Goal: Task Accomplishment & Management: Complete application form

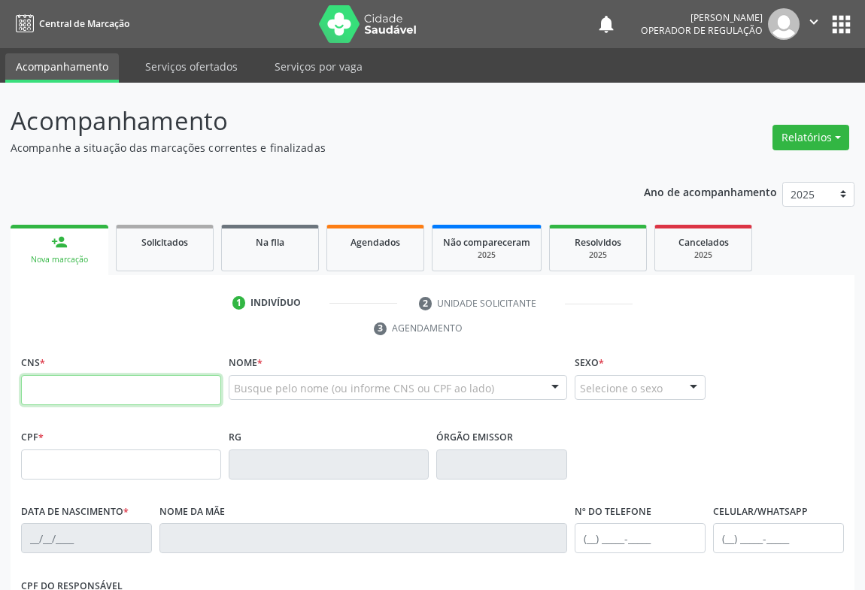
click at [53, 390] on input "text" at bounding box center [121, 390] width 200 height 30
type input "708 2091 4807 2840"
type input "0435012738"
type input "02[DATE]"
type input "[PHONE_NUMBER]"
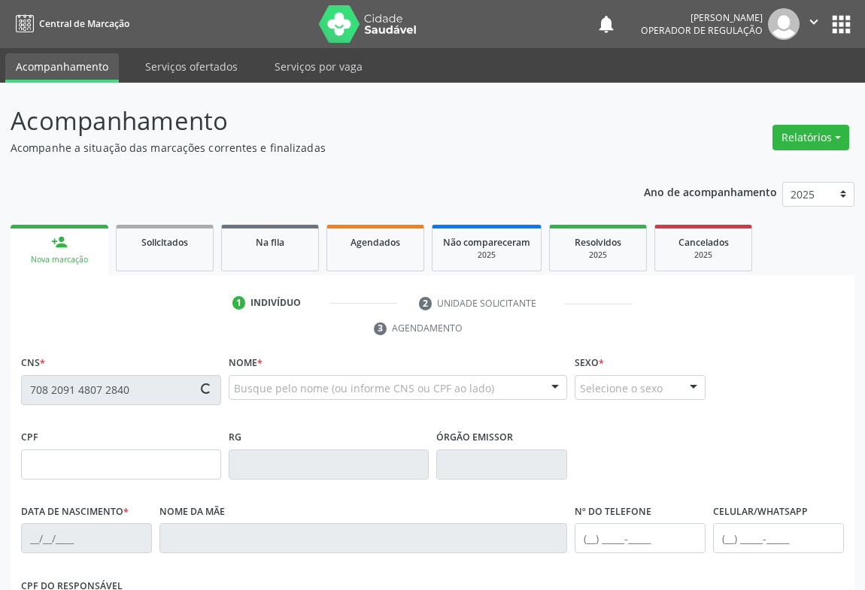
type input "S/N"
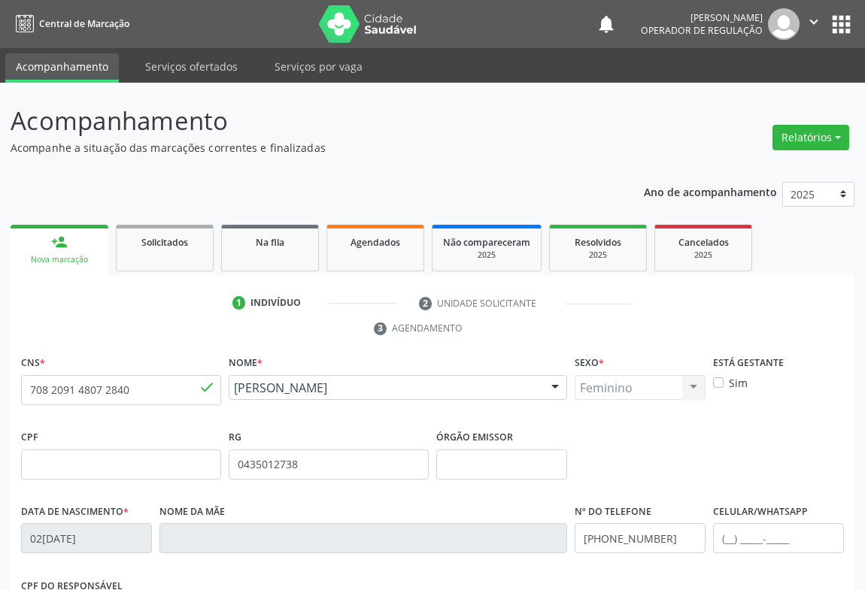
scroll to position [249, 0]
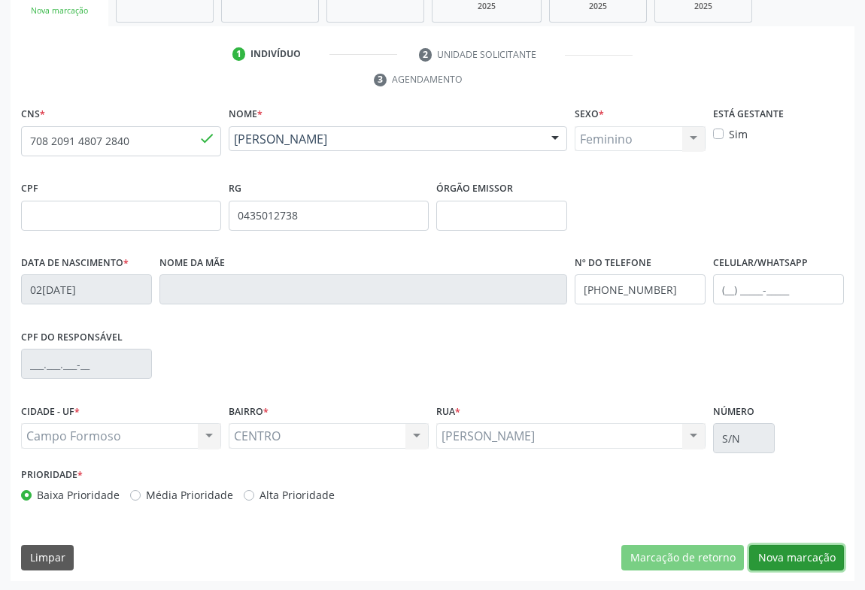
click at [793, 558] on button "Nova marcação" at bounding box center [796, 558] width 95 height 26
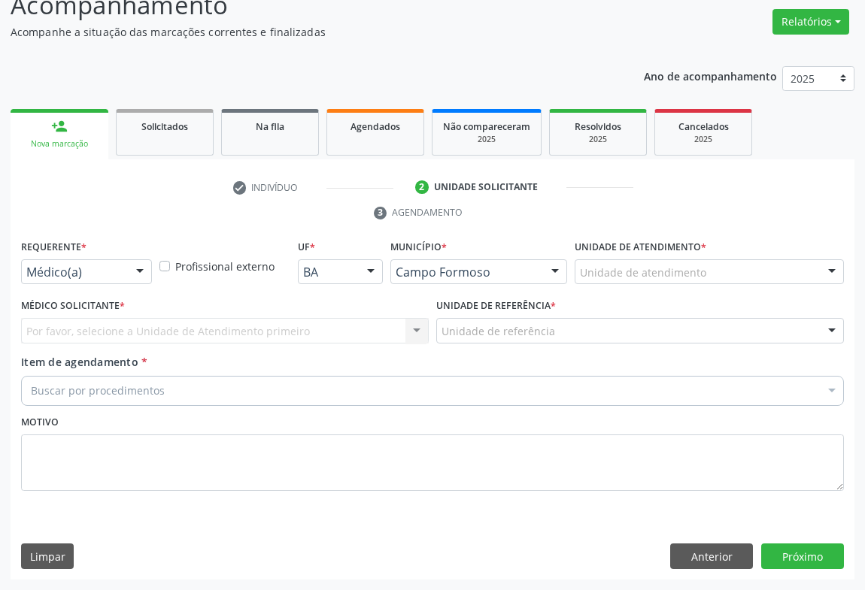
scroll to position [114, 0]
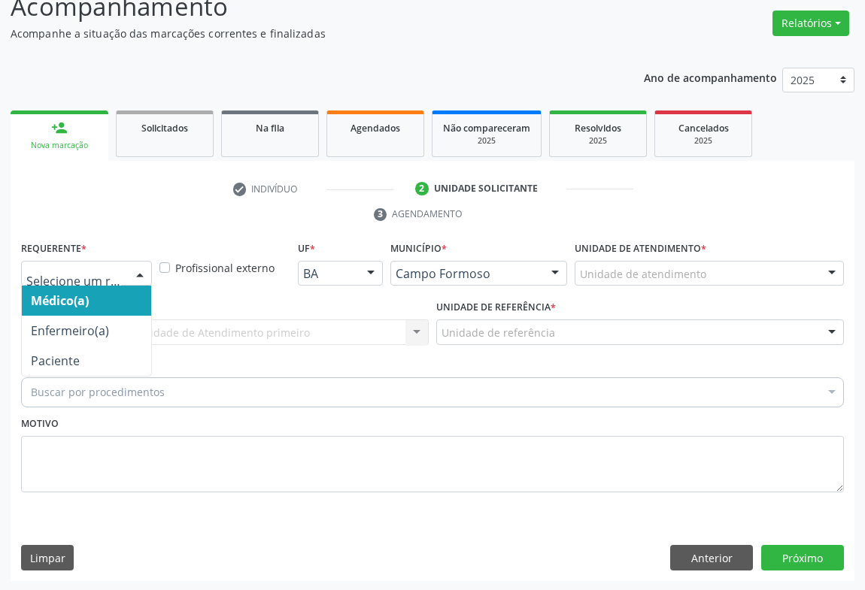
click at [134, 278] on div at bounding box center [140, 275] width 23 height 26
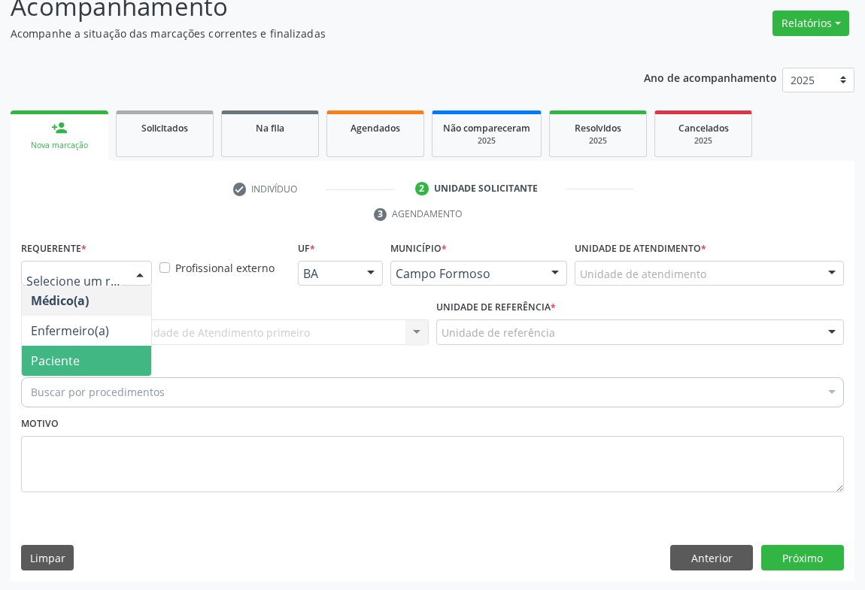
click at [117, 355] on span "Paciente" at bounding box center [86, 361] width 129 height 30
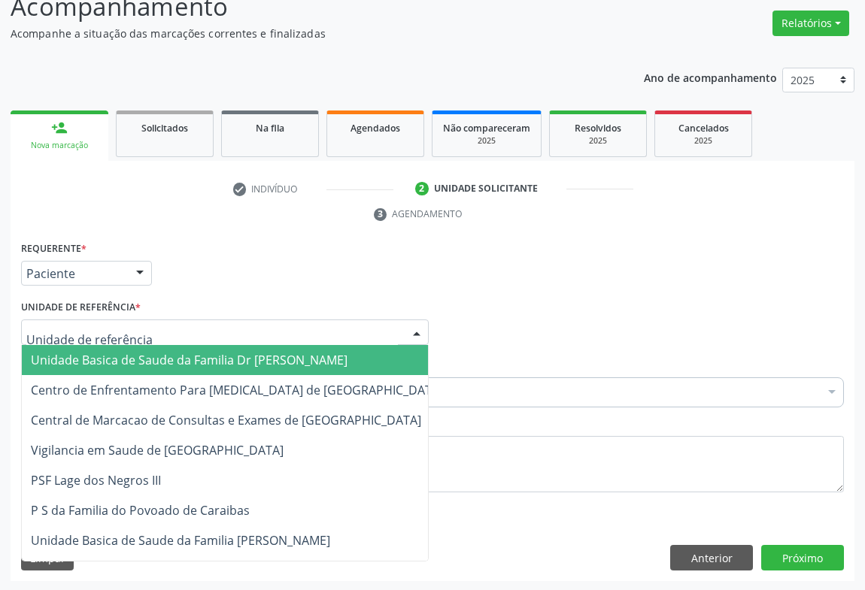
click at [414, 332] on div at bounding box center [416, 333] width 23 height 26
drag, startPoint x: 273, startPoint y: 359, endPoint x: 259, endPoint y: 362, distance: 13.9
click at [273, 359] on span "Unidade Basica de Saude da Familia Dr [PERSON_NAME]" at bounding box center [189, 360] width 317 height 17
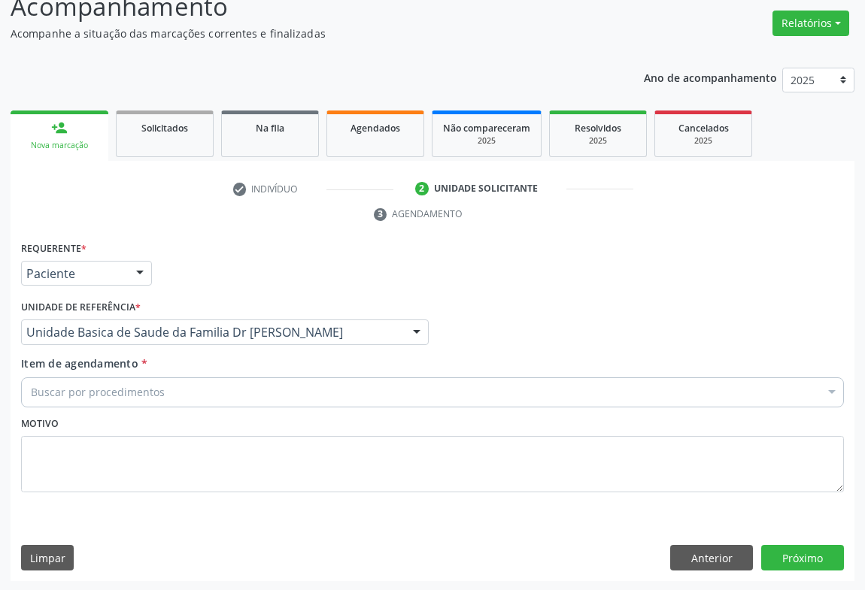
click at [168, 398] on div "Buscar por procedimentos" at bounding box center [432, 393] width 823 height 30
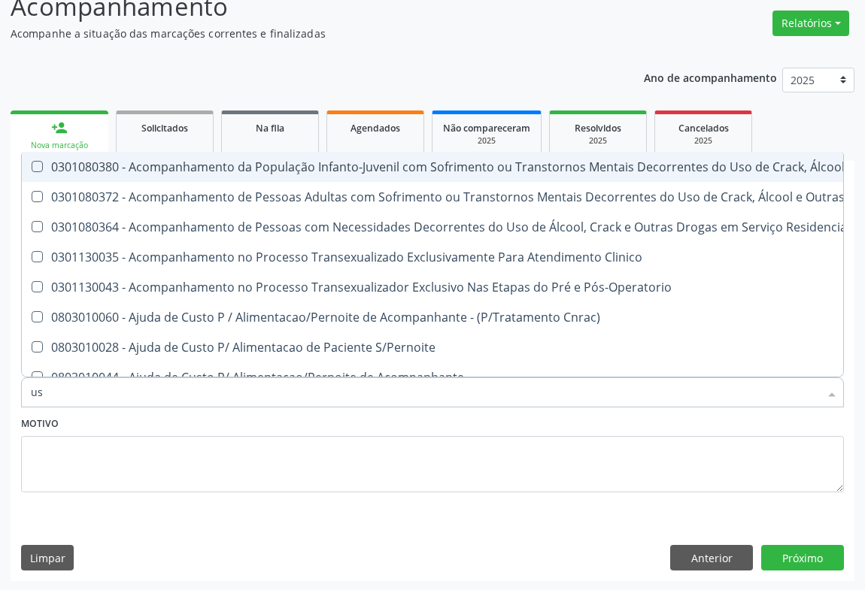
type input "usg"
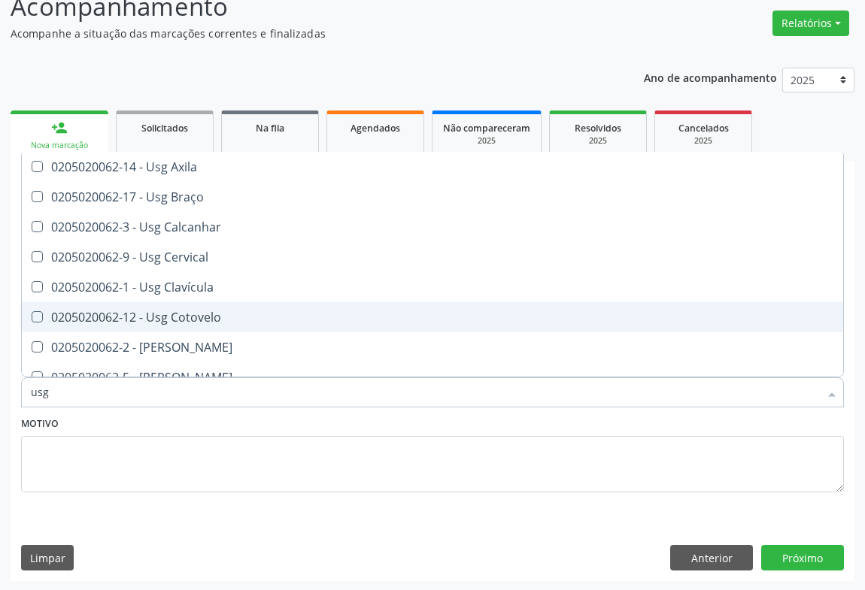
scroll to position [68, 0]
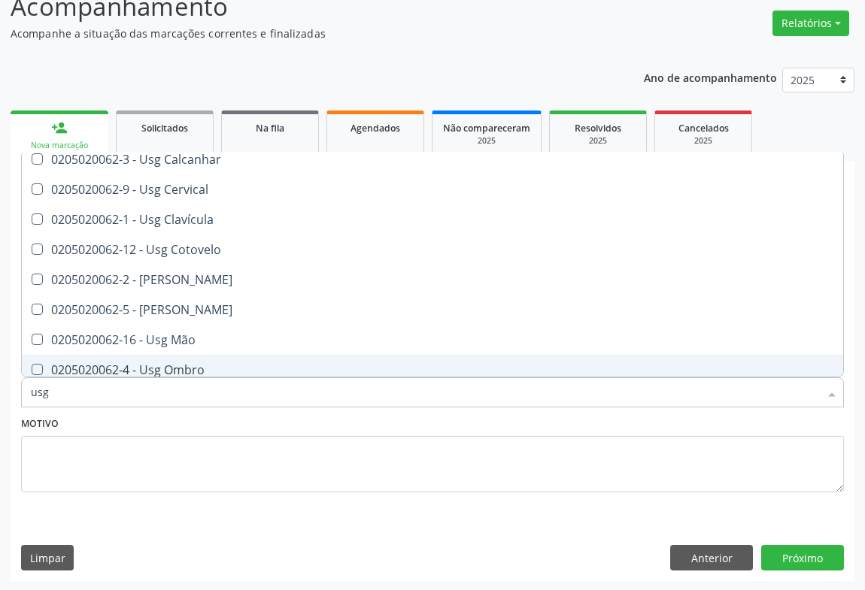
click at [209, 368] on div "0205020062-4 - Usg Ombro" at bounding box center [432, 370] width 803 height 12
checkbox Ombro "true"
click at [807, 564] on button "Próximo" at bounding box center [802, 558] width 83 height 26
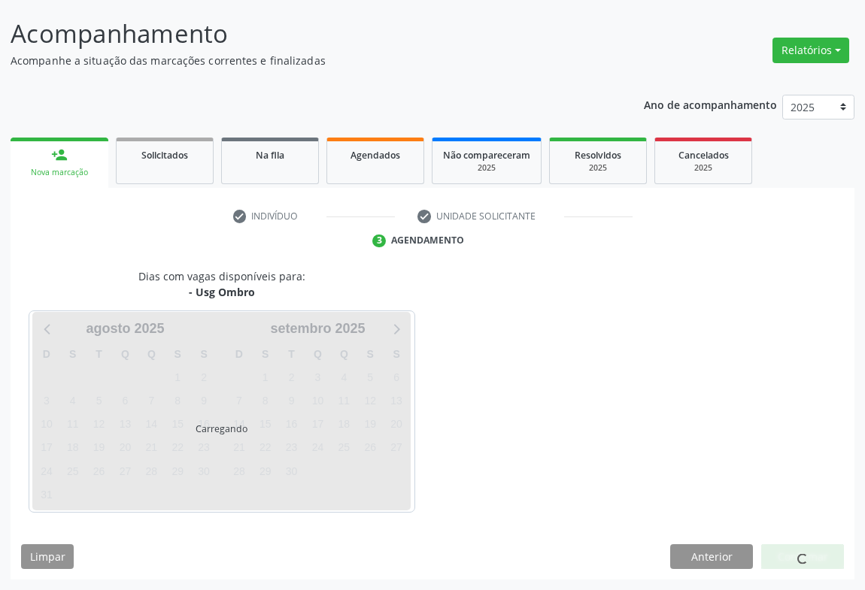
scroll to position [0, 0]
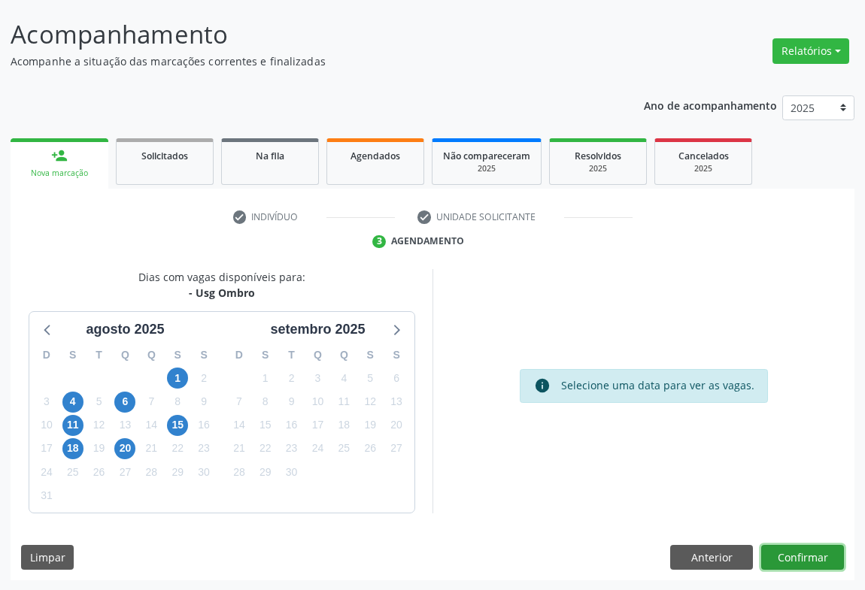
click at [785, 556] on button "Confirmar" at bounding box center [802, 558] width 83 height 26
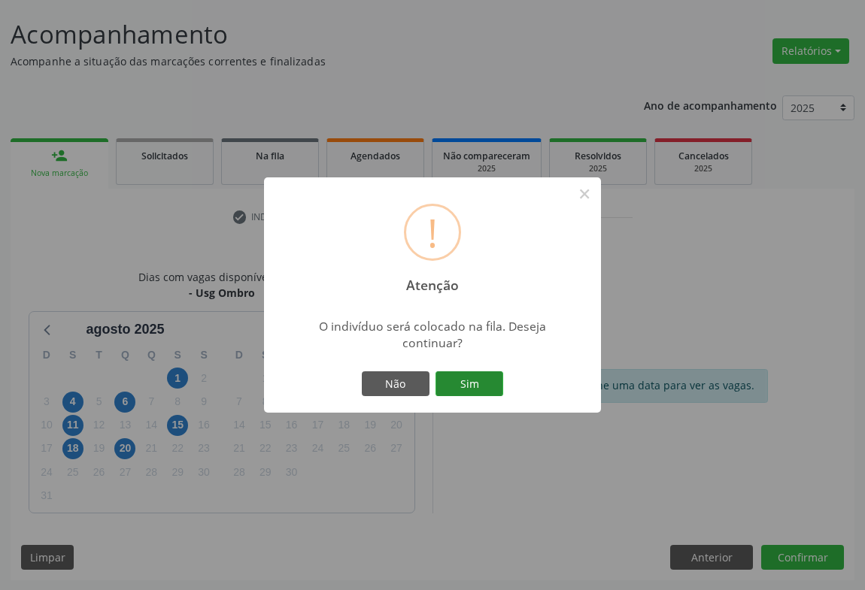
click at [457, 390] on button "Sim" at bounding box center [469, 385] width 68 height 26
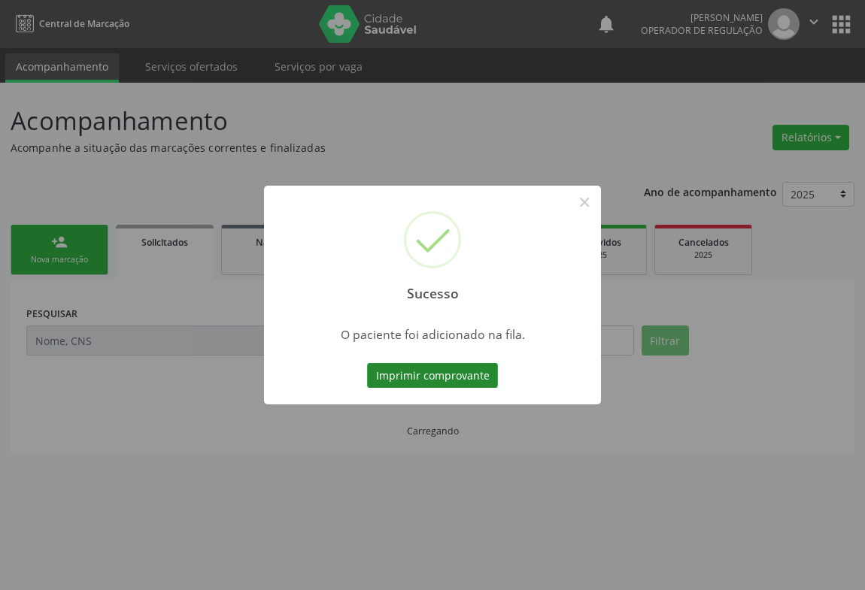
click at [447, 368] on button "Imprimir comprovante" at bounding box center [432, 376] width 131 height 26
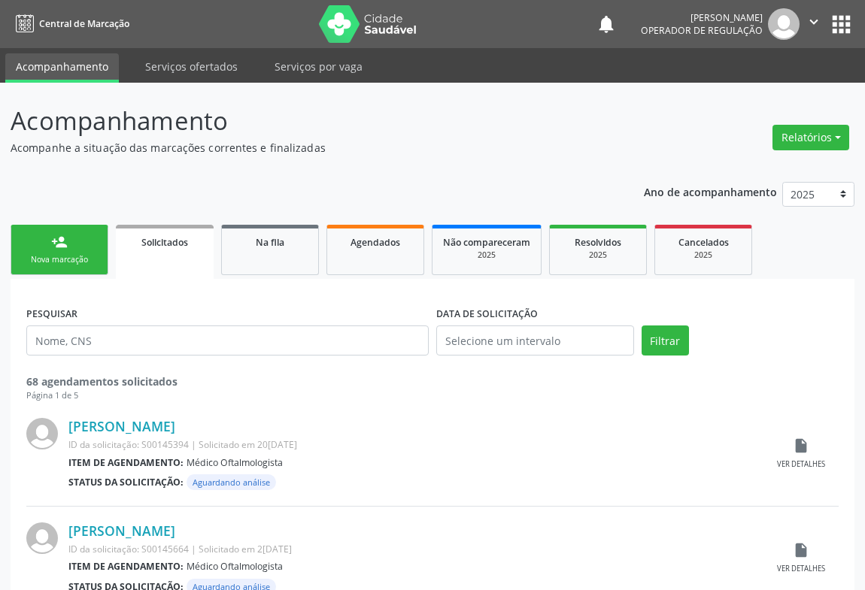
click at [68, 239] on link "person_add Nova marcação" at bounding box center [60, 250] width 98 height 50
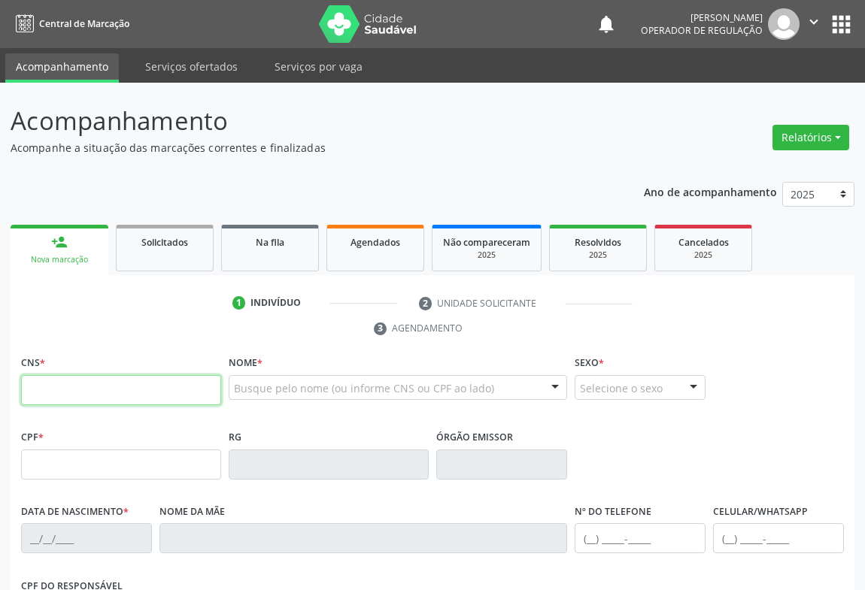
click at [70, 384] on input "text" at bounding box center [121, 390] width 200 height 30
type input "700 0011 2506 2902"
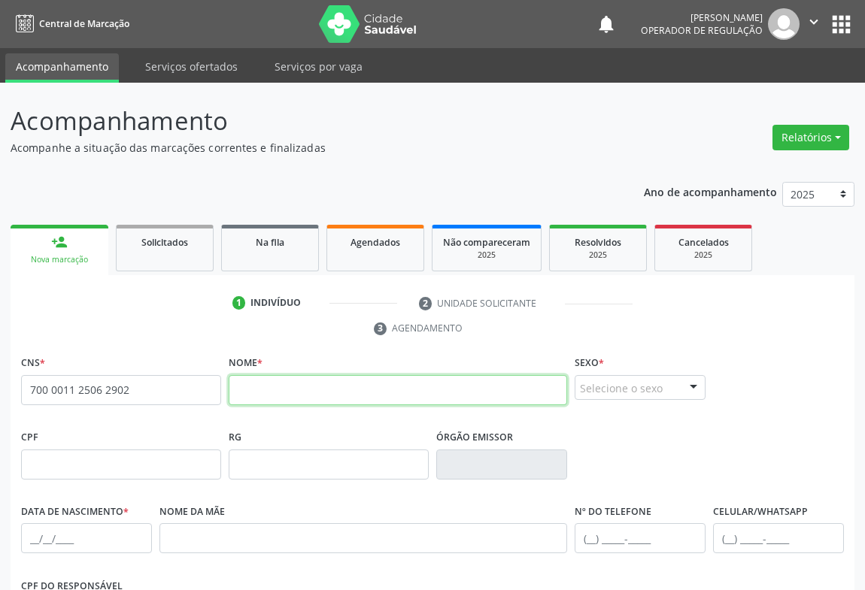
click at [317, 393] on input "text" at bounding box center [398, 390] width 338 height 30
type input "[PERSON_NAME]"
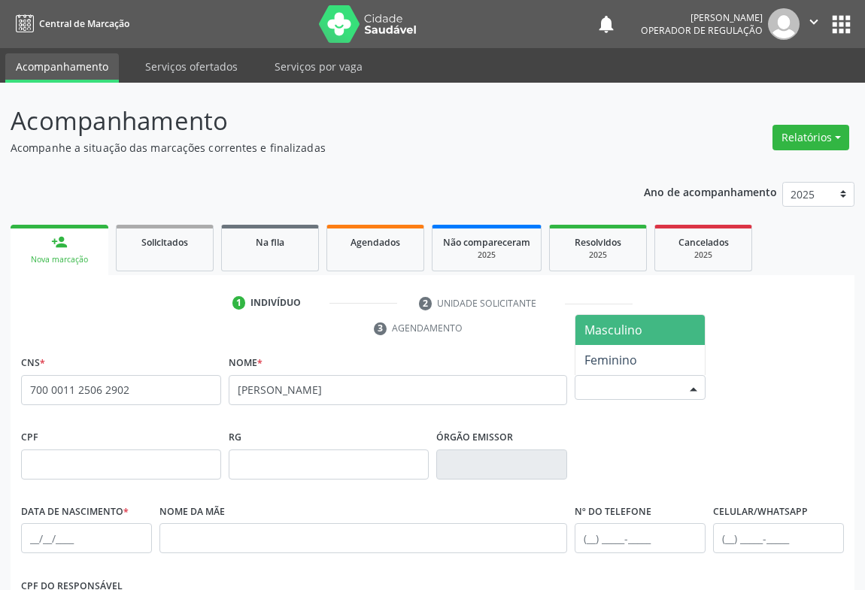
click at [689, 383] on div at bounding box center [693, 389] width 23 height 26
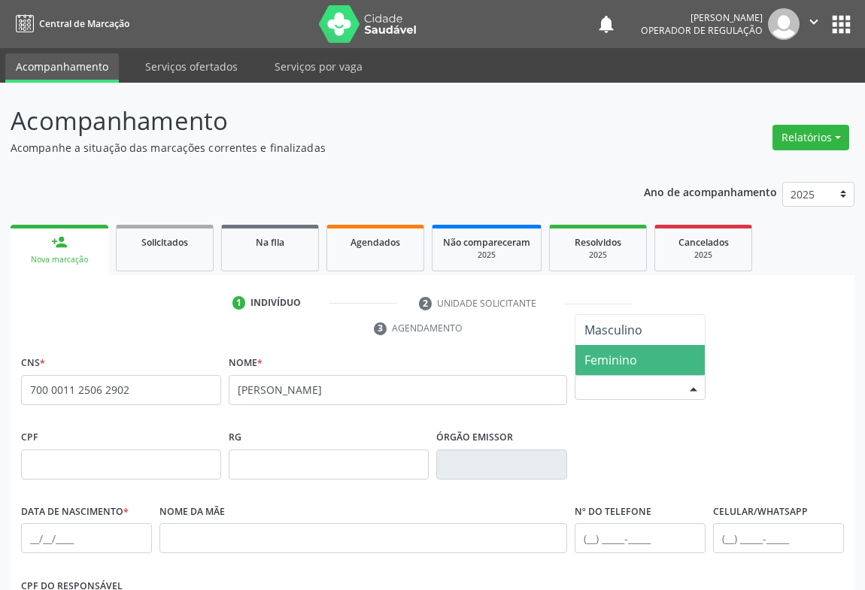
click at [643, 354] on span "Feminino" at bounding box center [639, 360] width 129 height 30
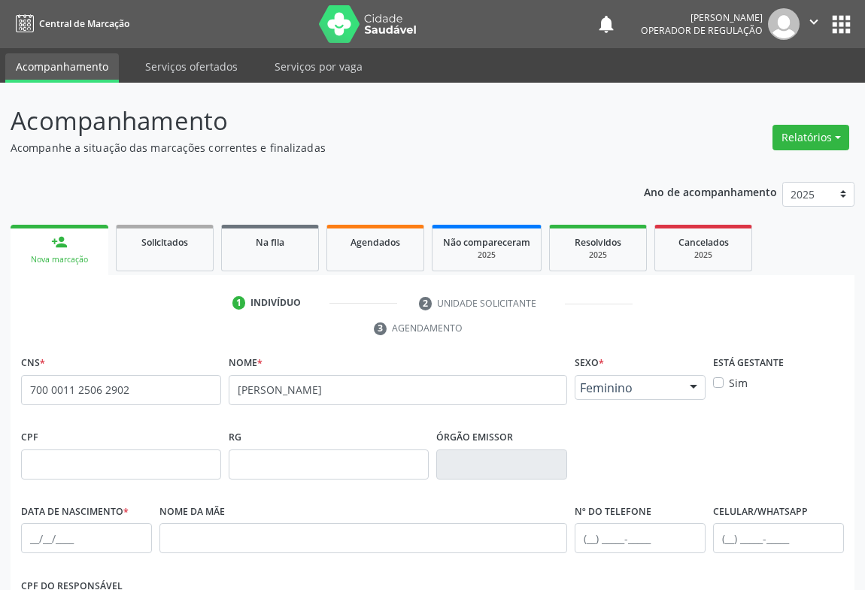
scroll to position [249, 0]
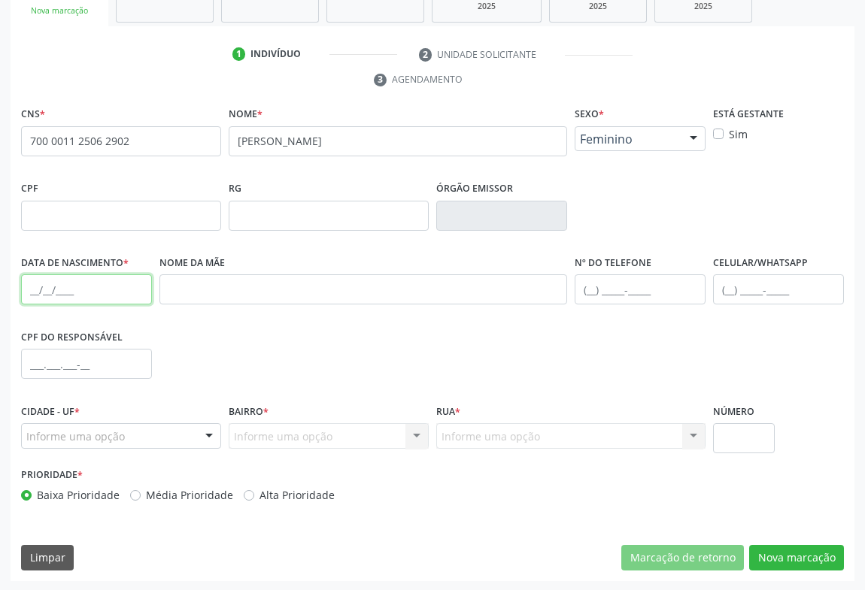
click at [29, 286] on input "text" at bounding box center [86, 290] width 131 height 30
type input "1[DATE]"
click at [592, 279] on input "text" at bounding box center [640, 290] width 131 height 30
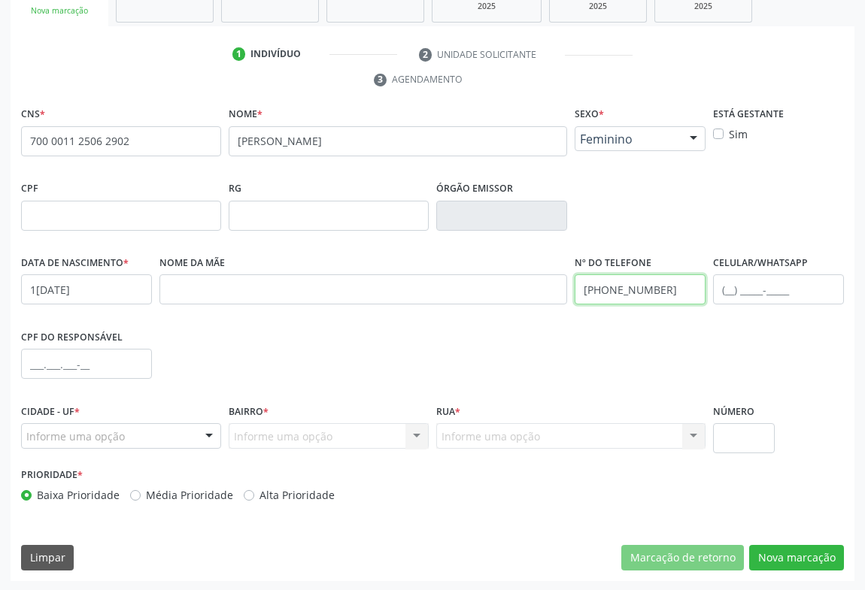
type input "[PHONE_NUMBER]"
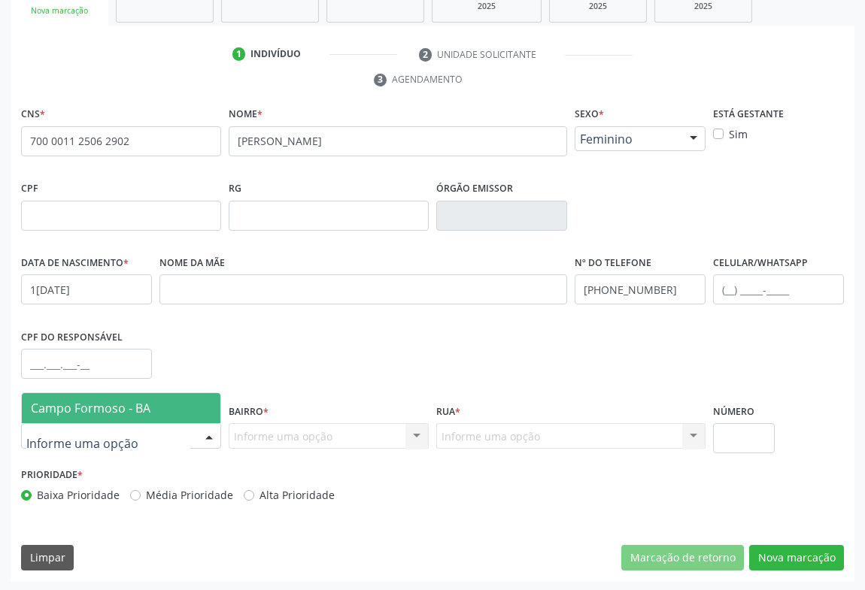
drag, startPoint x: 207, startPoint y: 429, endPoint x: 206, endPoint y: 420, distance: 9.8
click at [206, 429] on div at bounding box center [209, 437] width 23 height 26
click at [192, 407] on span "Campo Formoso - BA" at bounding box center [121, 408] width 199 height 30
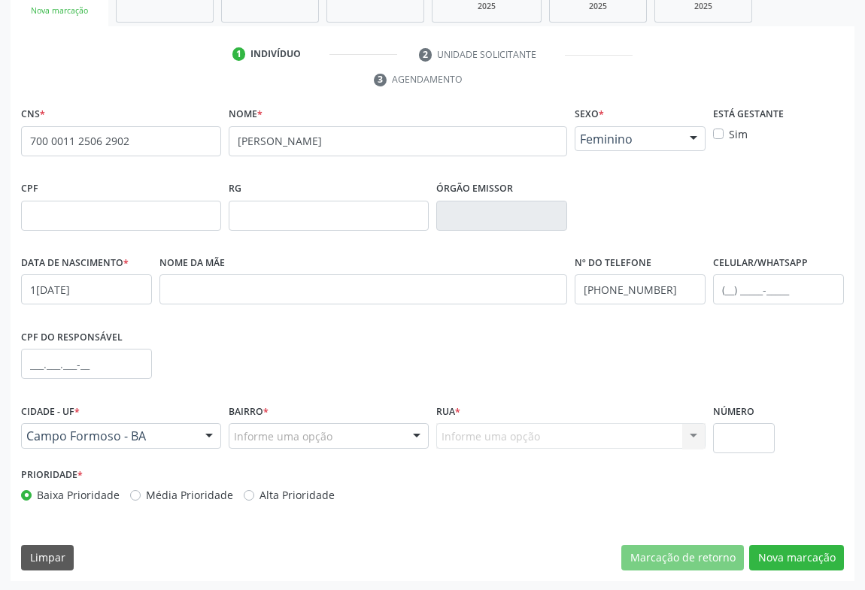
click at [417, 436] on div at bounding box center [416, 437] width 23 height 26
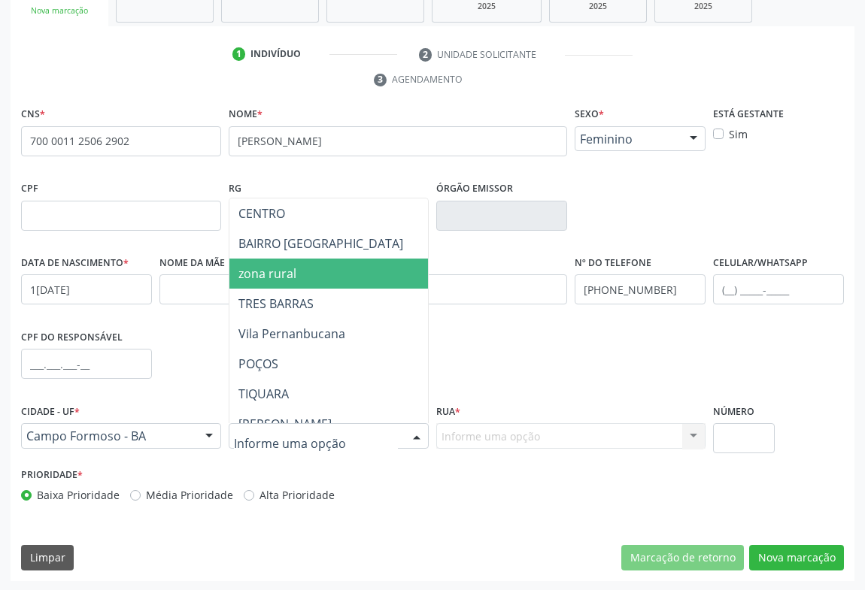
click at [230, 270] on span "zona rural" at bounding box center [391, 274] width 325 height 30
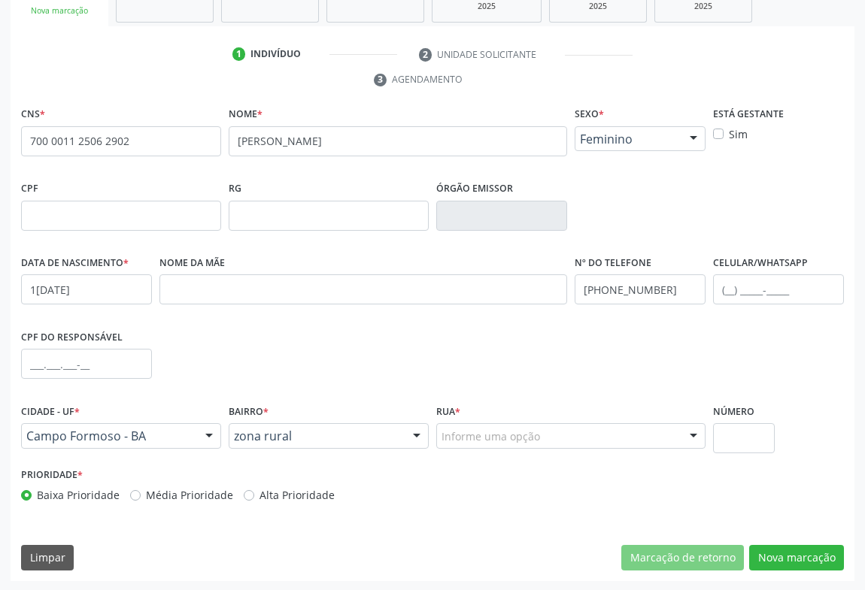
click at [675, 433] on div "Informe uma opção" at bounding box center [570, 436] width 269 height 26
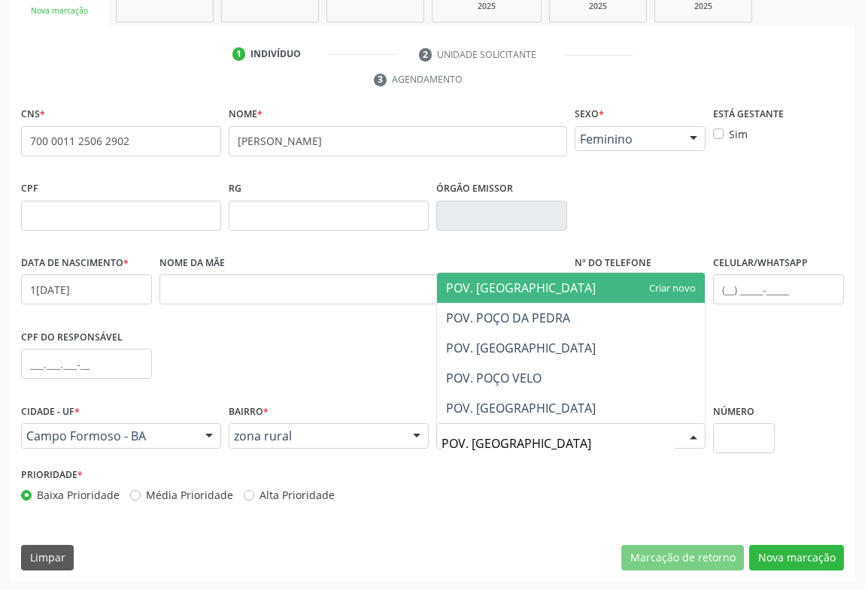
type input "POV. [GEOGRAPHIC_DATA]"
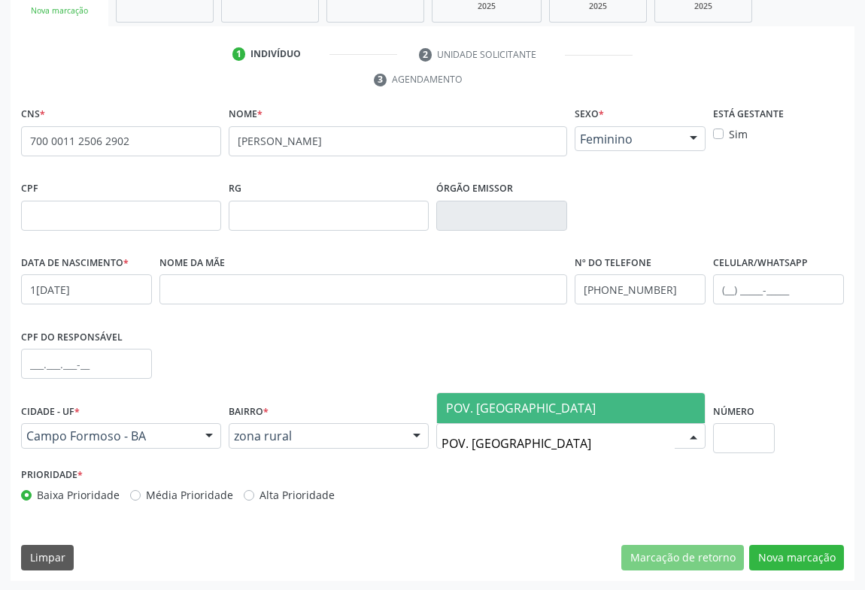
click at [644, 412] on span "POV. [GEOGRAPHIC_DATA]" at bounding box center [571, 408] width 268 height 30
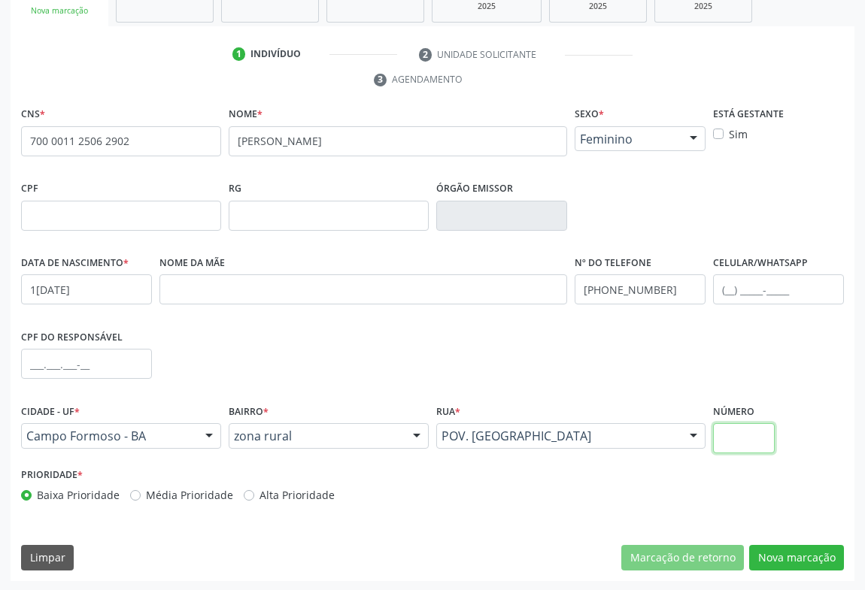
click at [737, 444] on input "text" at bounding box center [744, 438] width 62 height 30
type input "S/N"
click at [789, 549] on button "Nova marcação" at bounding box center [796, 558] width 95 height 26
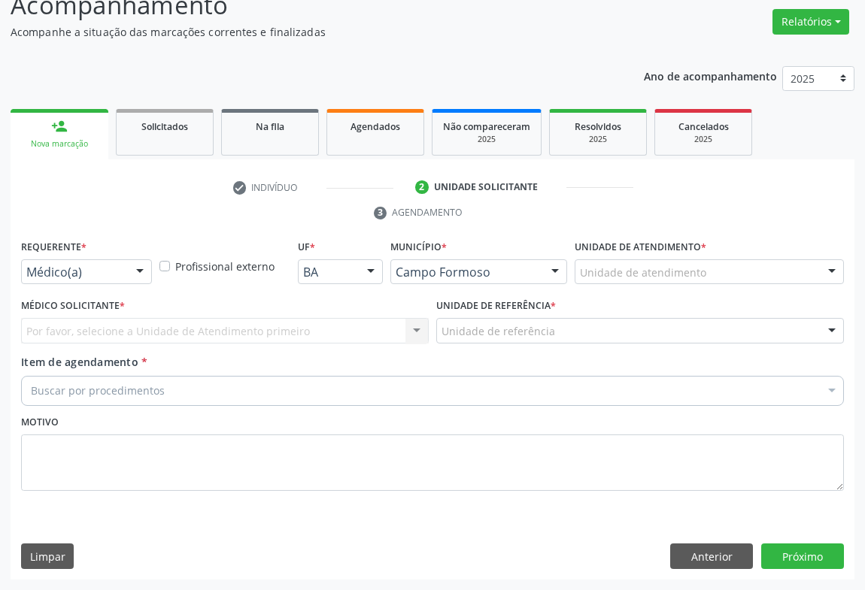
scroll to position [114, 0]
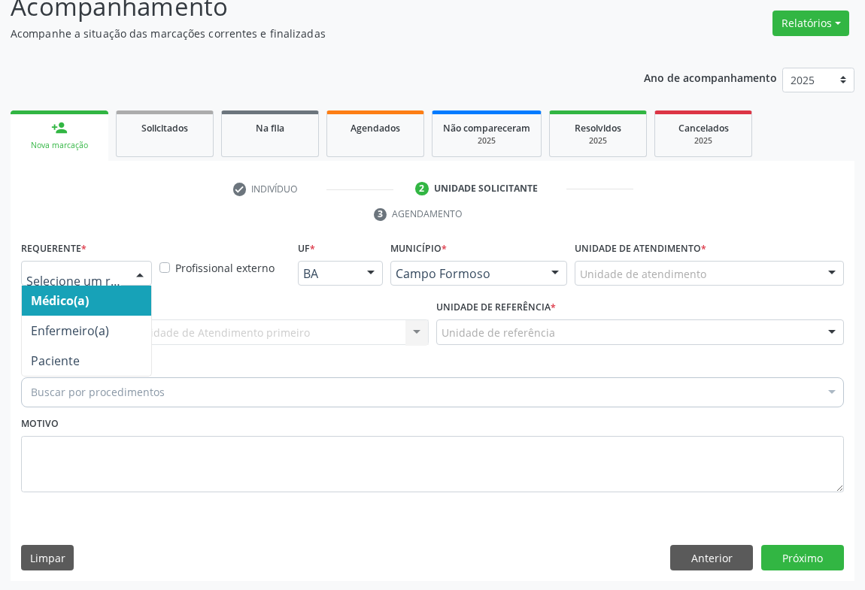
click at [141, 276] on div at bounding box center [140, 275] width 23 height 26
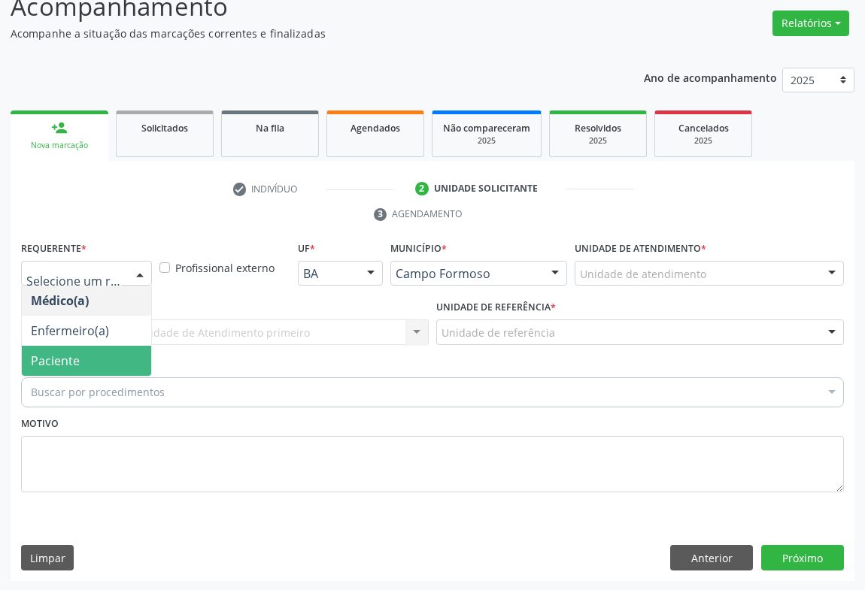
click at [99, 351] on span "Paciente" at bounding box center [86, 361] width 129 height 30
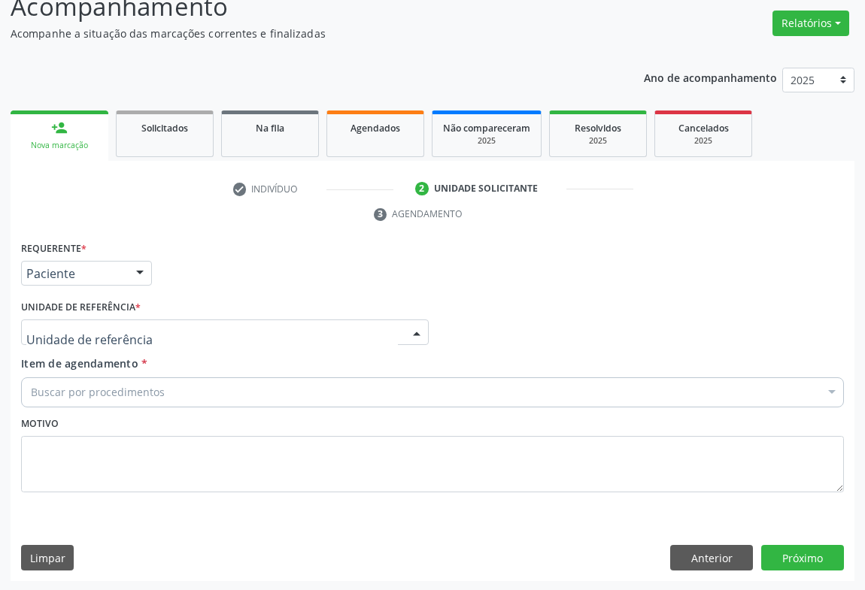
drag, startPoint x: 418, startPoint y: 330, endPoint x: 370, endPoint y: 347, distance: 51.1
click at [411, 332] on div at bounding box center [416, 333] width 23 height 26
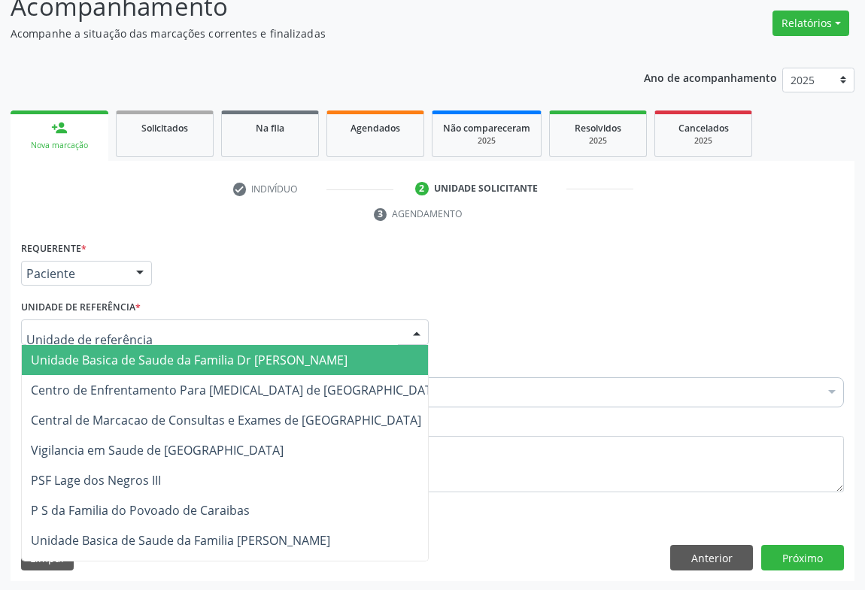
click at [356, 353] on span "Unidade Basica de Saude da Familia Dr [PERSON_NAME]" at bounding box center [237, 360] width 430 height 30
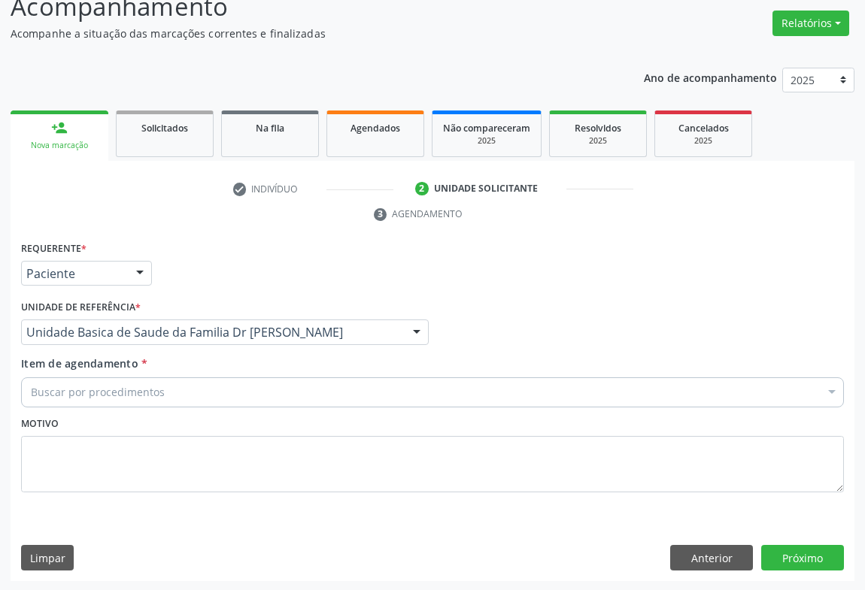
click at [310, 383] on div "Buscar por procedimentos" at bounding box center [432, 393] width 823 height 30
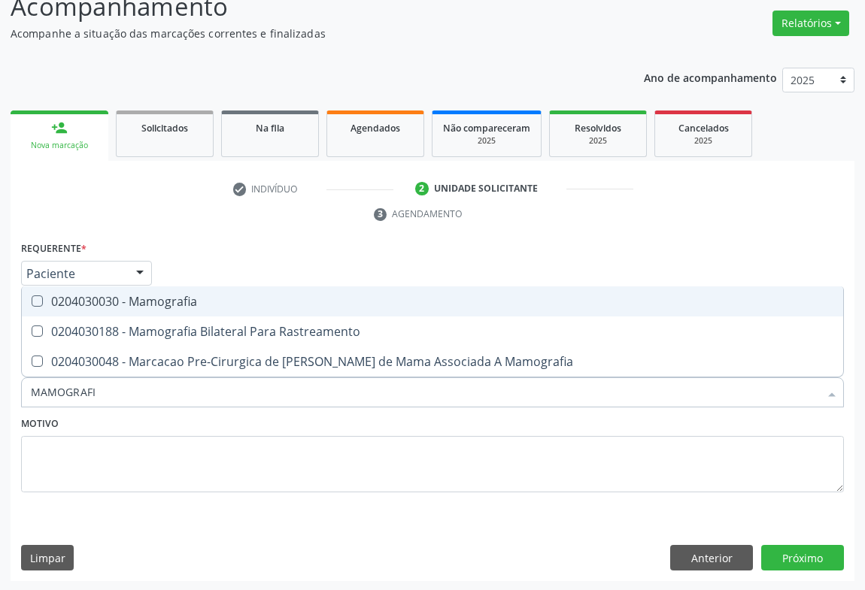
type input "MAMOGRAFIA"
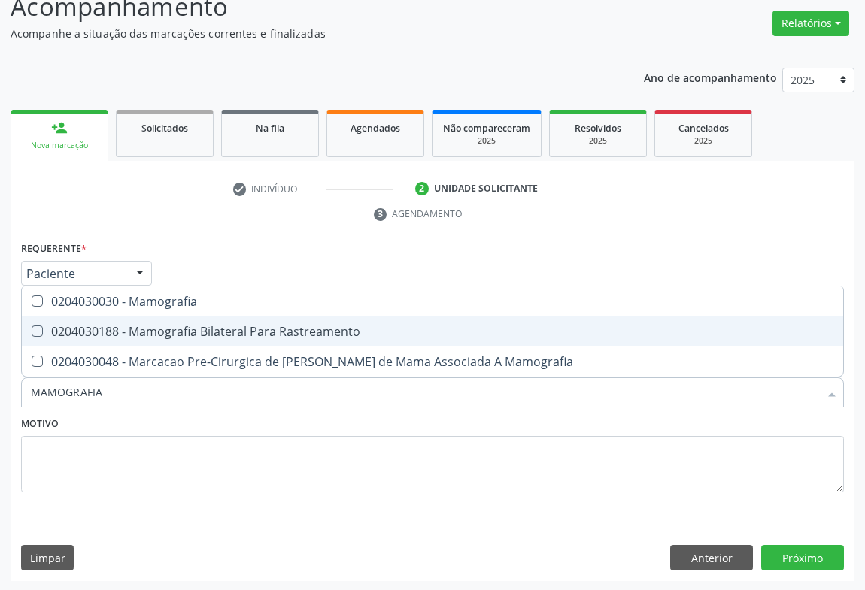
click at [271, 328] on div "0204030188 - Mamografia Bilateral Para Rastreamento" at bounding box center [432, 332] width 803 height 12
checkbox Rastreamento "true"
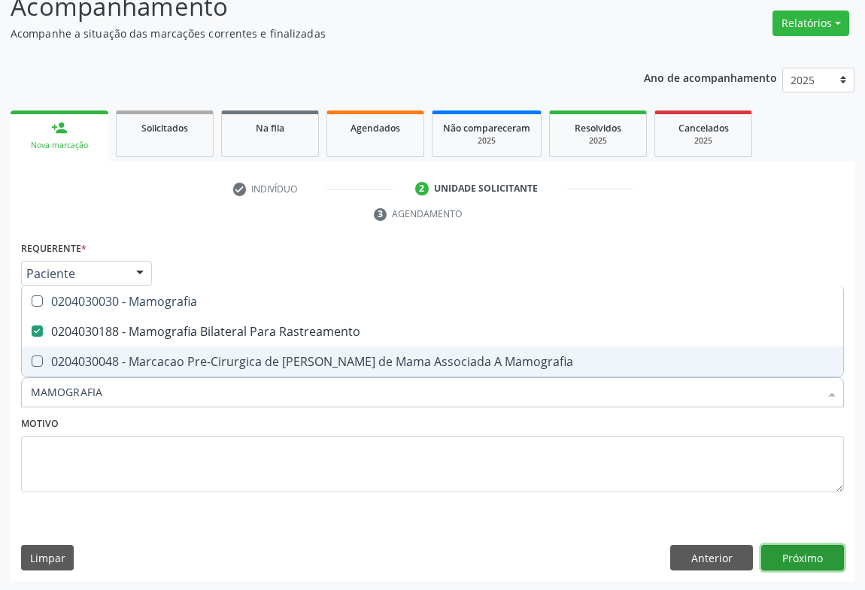
click at [814, 550] on button "Próximo" at bounding box center [802, 558] width 83 height 26
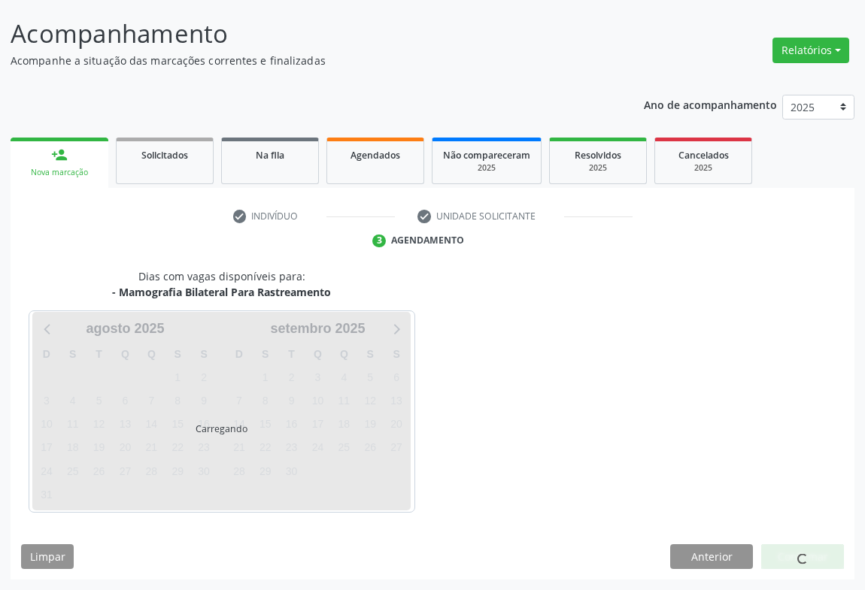
scroll to position [86, 0]
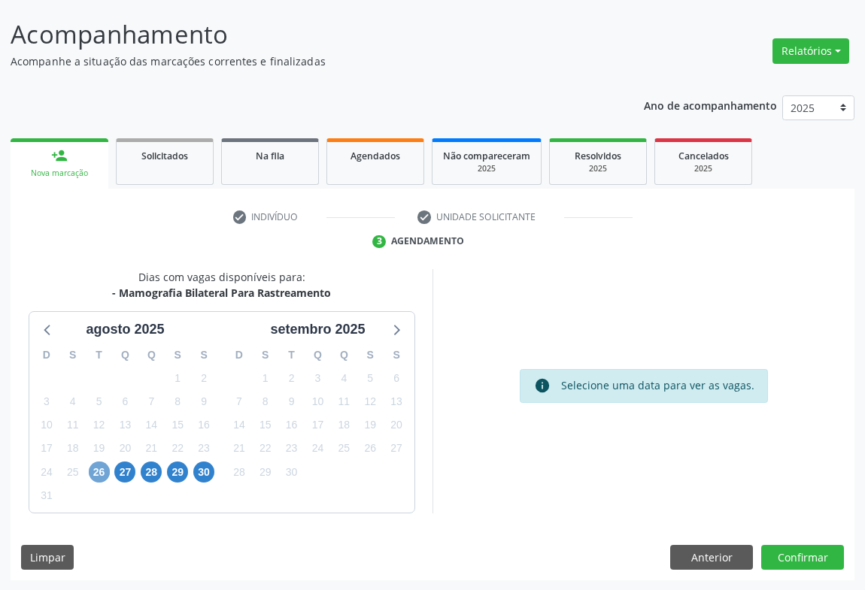
click at [99, 472] on span "26" at bounding box center [99, 472] width 21 height 21
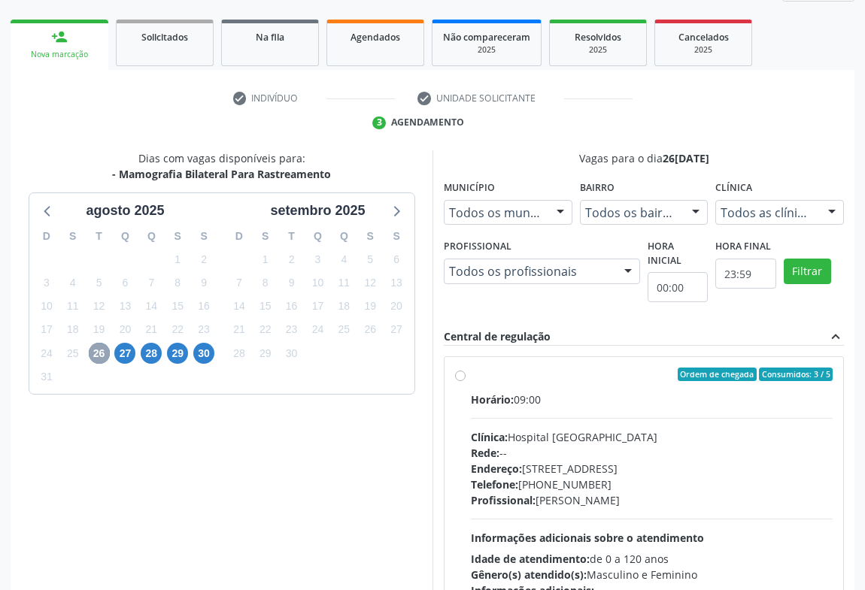
scroll to position [287, 0]
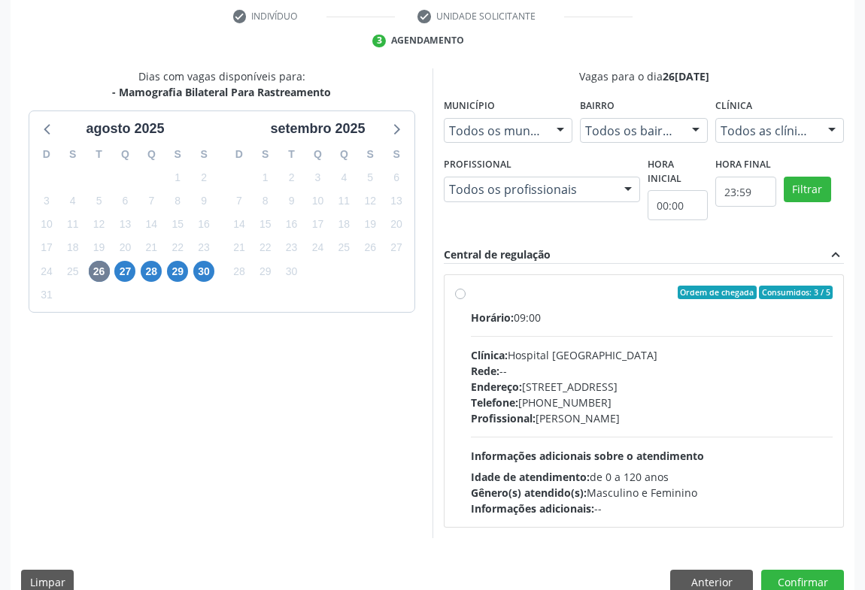
click at [471, 289] on label "Ordem de chegada Consumidos: 3 / 5 Horário: 09:00 Clínica: Hospital [GEOGRAPHIC…" at bounding box center [652, 401] width 362 height 231
click at [457, 289] on input "Ordem de chegada Consumidos: 3 / 5 Horário: 09:00 Clínica: Hospital [GEOGRAPHIC…" at bounding box center [460, 293] width 11 height 14
radio input "true"
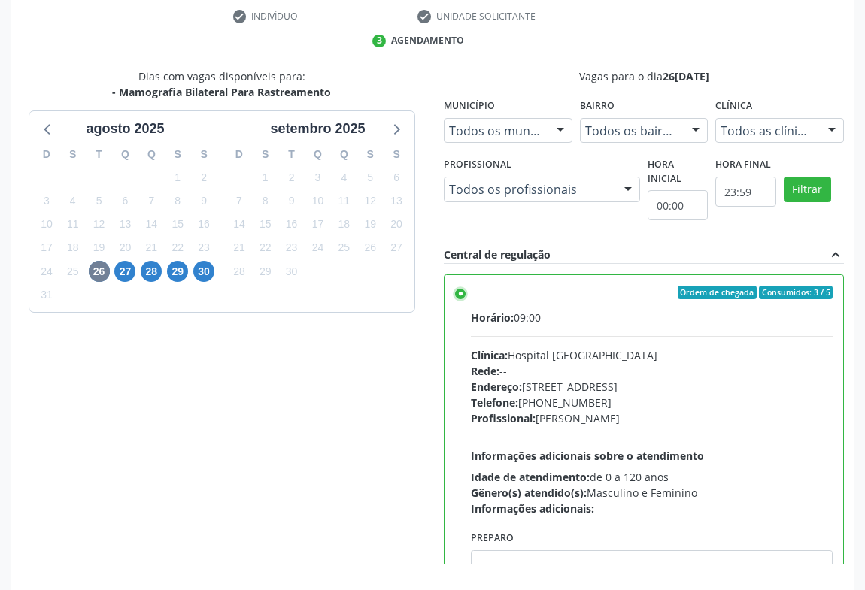
scroll to position [339, 0]
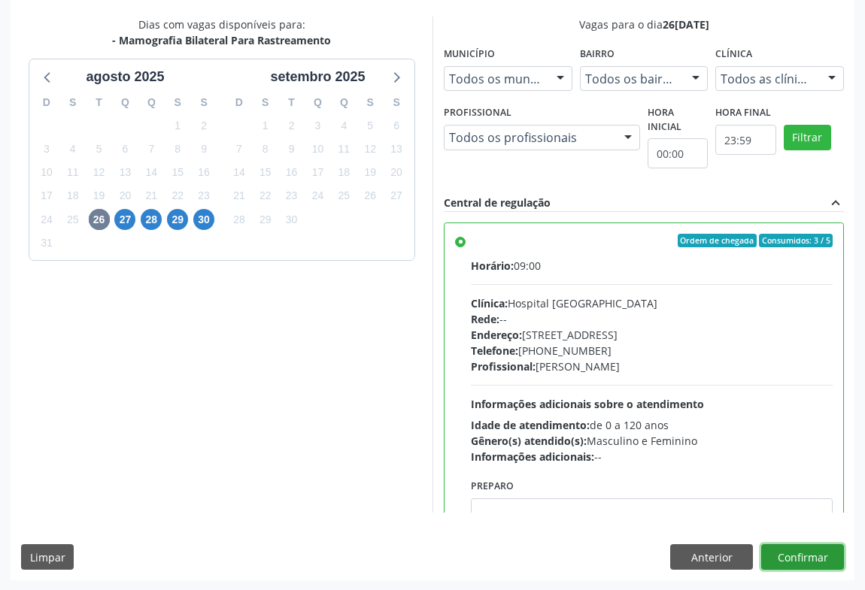
click at [789, 555] on button "Confirmar" at bounding box center [802, 558] width 83 height 26
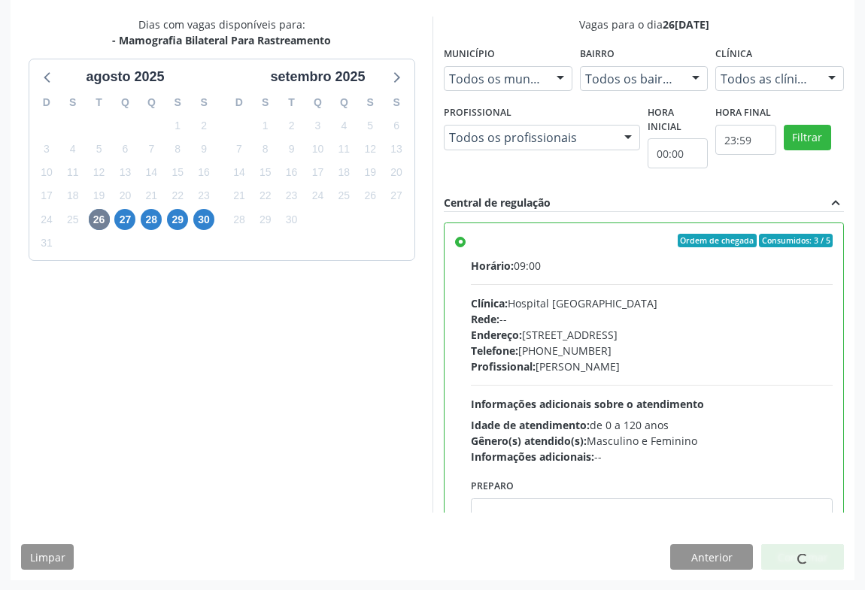
scroll to position [0, 0]
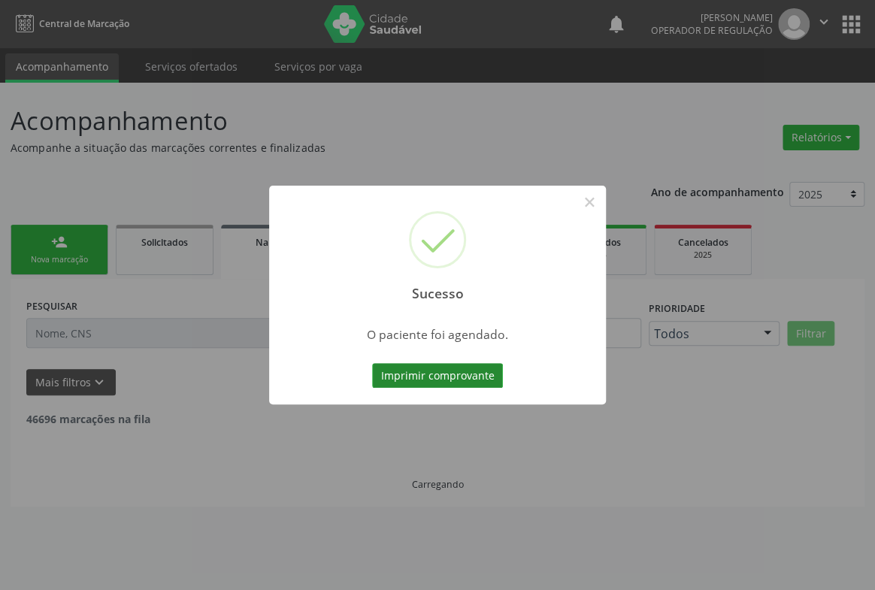
click at [432, 366] on button "Imprimir comprovante" at bounding box center [437, 376] width 131 height 26
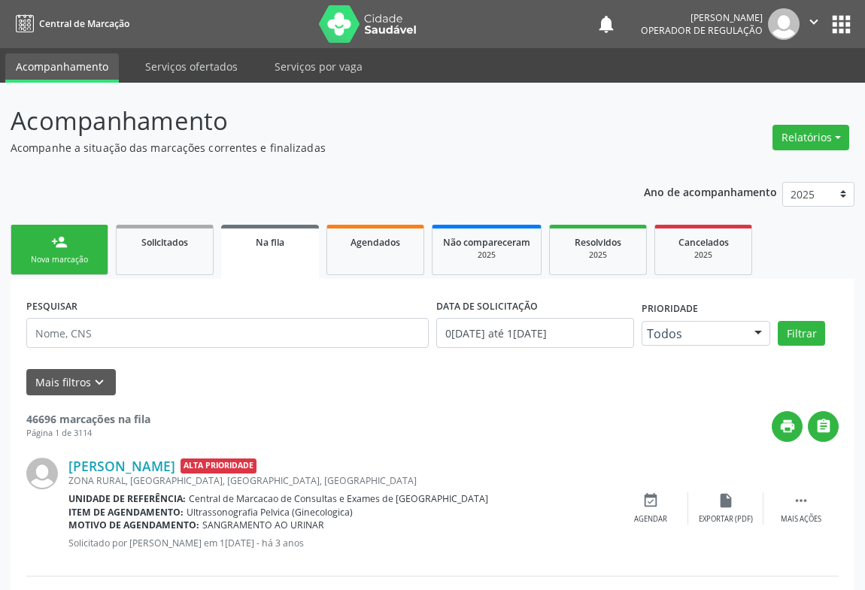
click at [51, 262] on div "Nova marcação" at bounding box center [59, 259] width 75 height 11
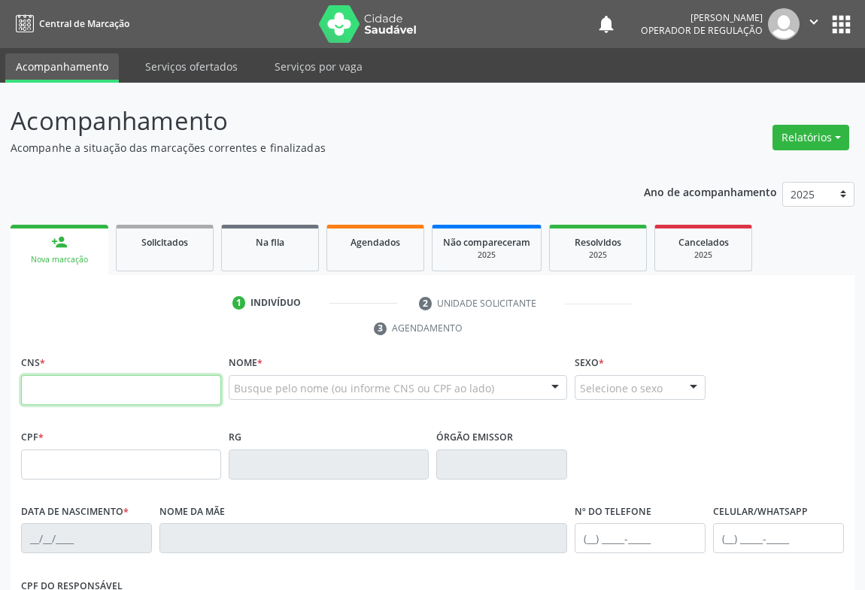
click at [50, 382] on input "text" at bounding box center [121, 390] width 200 height 30
type input "708 7061 6885 5894"
type input "0794878903"
type input "0[DATE]"
type input "[PHONE_NUMBER]"
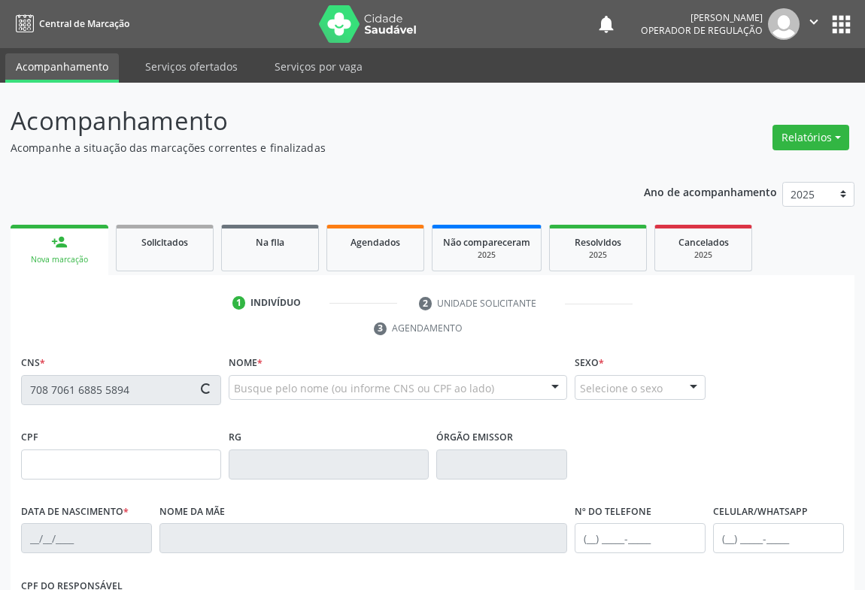
type input "[PHONE_NUMBER]"
type input "569.461.125-04"
type input "249"
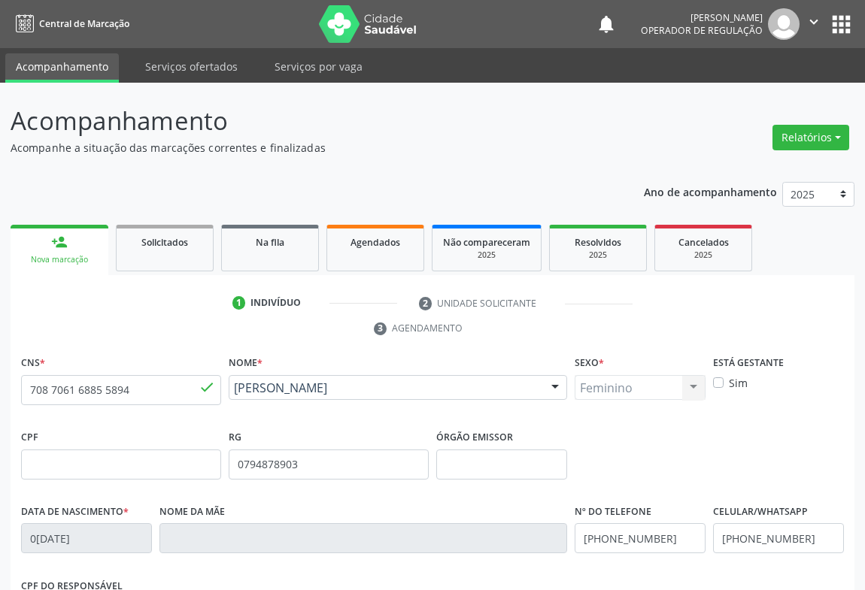
scroll to position [249, 0]
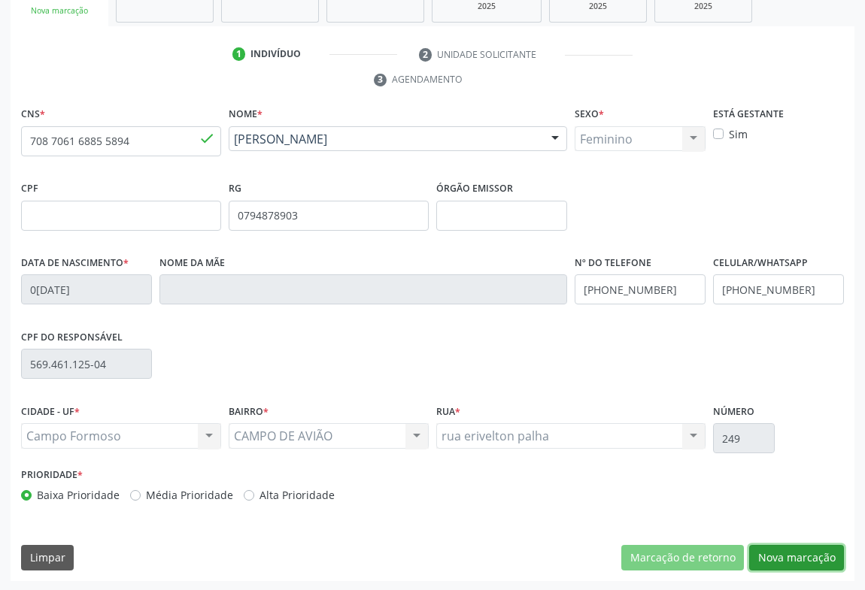
click at [783, 561] on button "Nova marcação" at bounding box center [796, 558] width 95 height 26
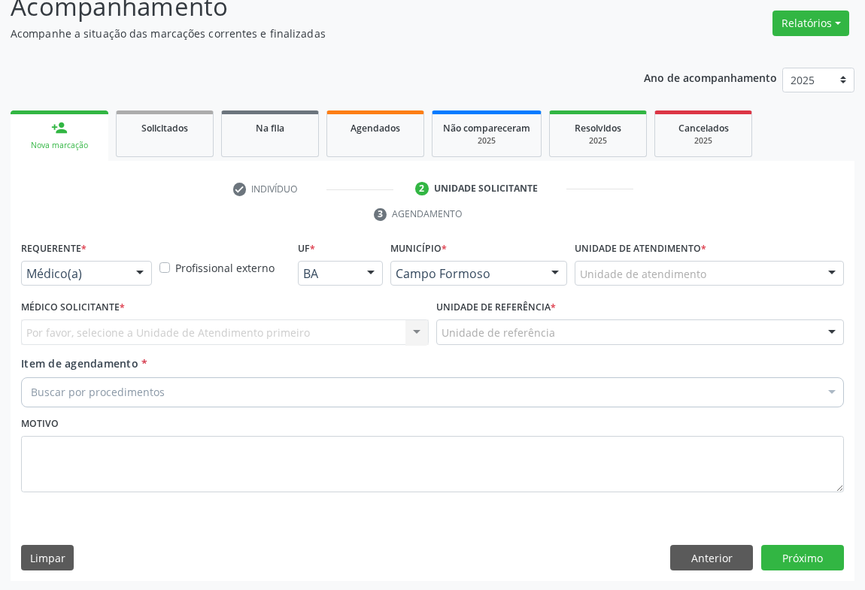
click at [133, 269] on div at bounding box center [140, 275] width 23 height 26
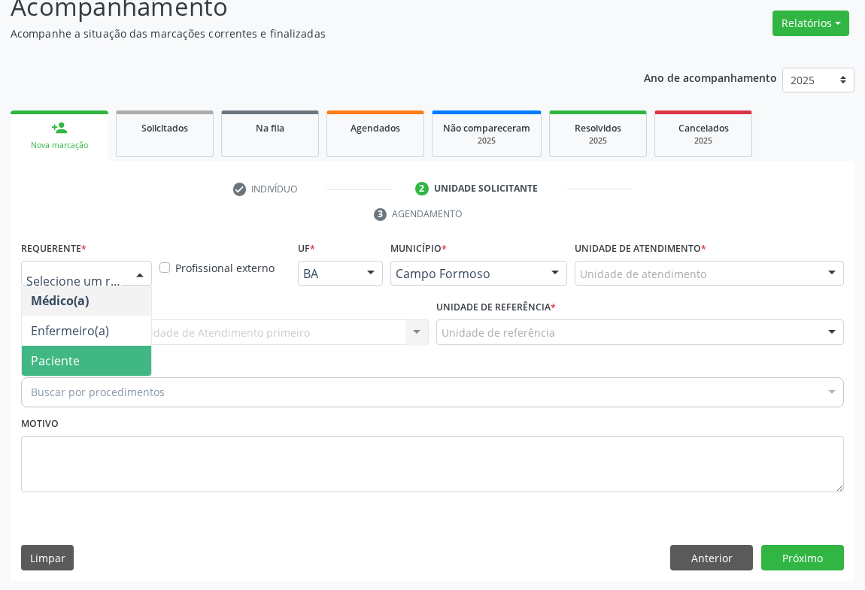
click at [118, 351] on span "Paciente" at bounding box center [86, 361] width 129 height 30
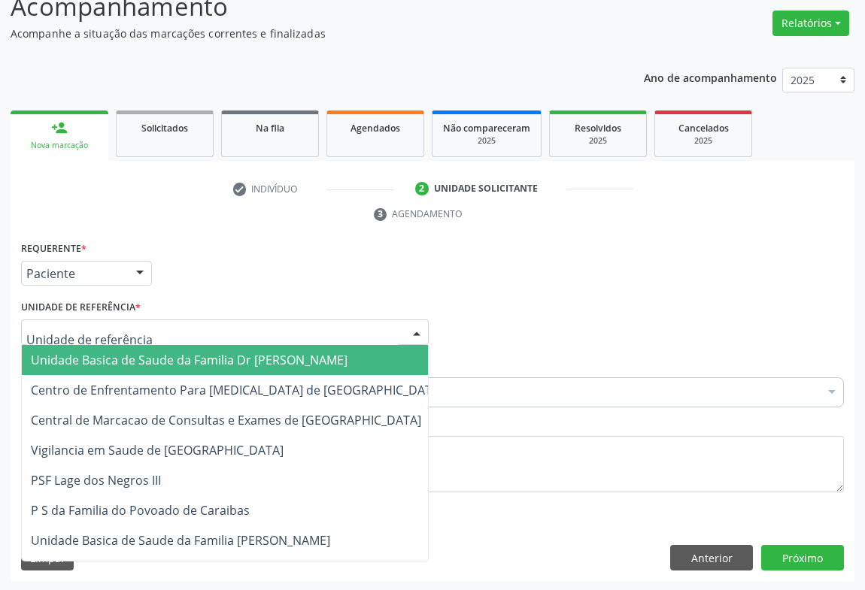
drag, startPoint x: 410, startPoint y: 328, endPoint x: 344, endPoint y: 356, distance: 71.4
click at [407, 329] on div at bounding box center [416, 333] width 23 height 26
click at [341, 358] on span "Unidade Basica de Saude da Familia Dr [PERSON_NAME]" at bounding box center [237, 360] width 430 height 30
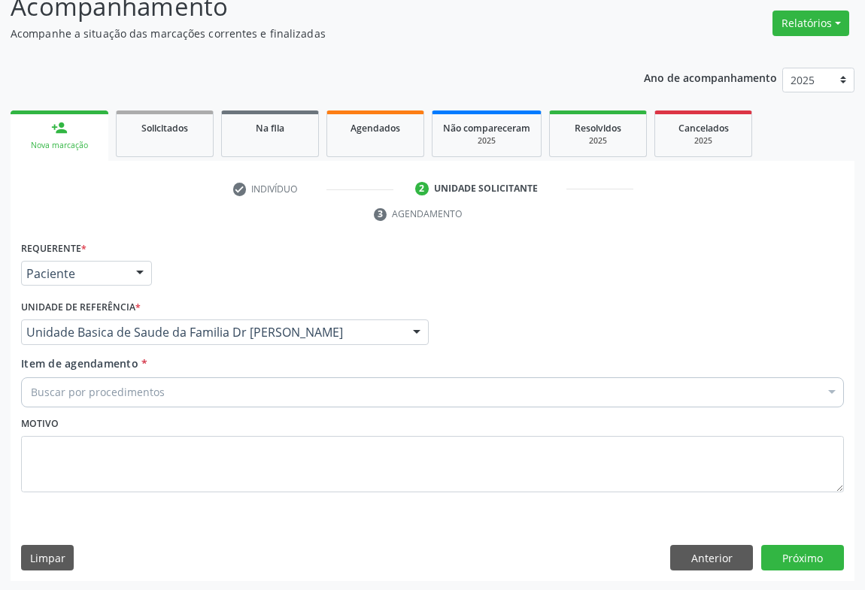
click at [262, 395] on div "Buscar por procedimentos" at bounding box center [432, 393] width 823 height 30
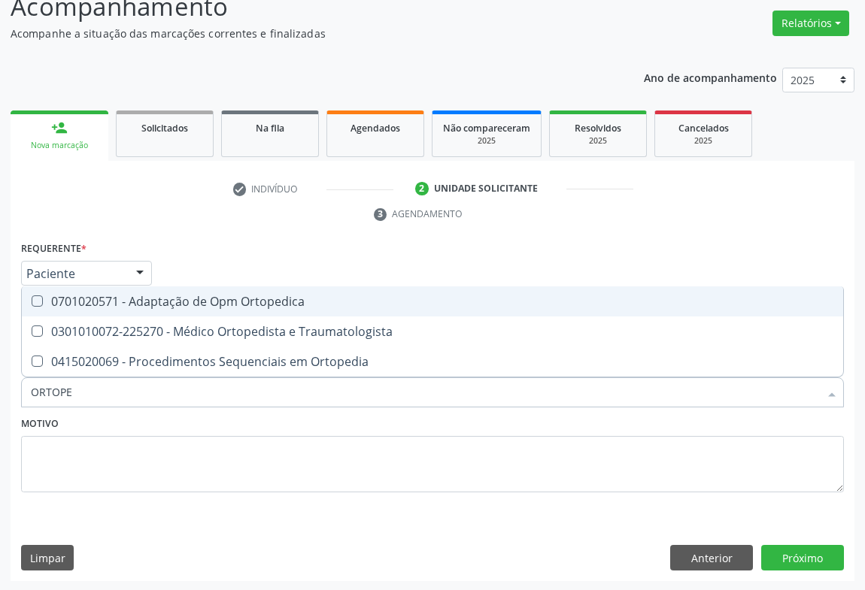
type input "ORTOPED"
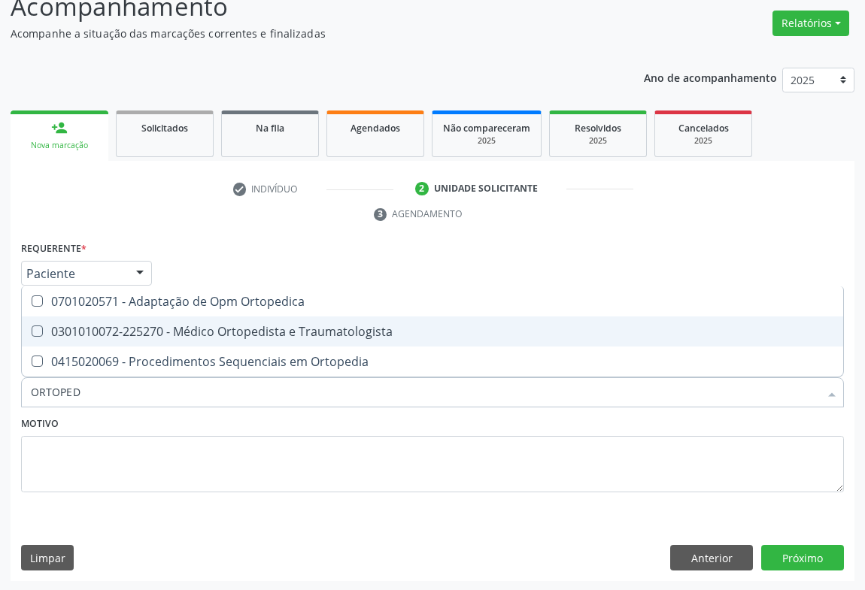
click at [268, 326] on div "0301010072-225270 - Médico Ortopedista e Traumatologista" at bounding box center [432, 332] width 803 height 12
checkbox Traumatologista "true"
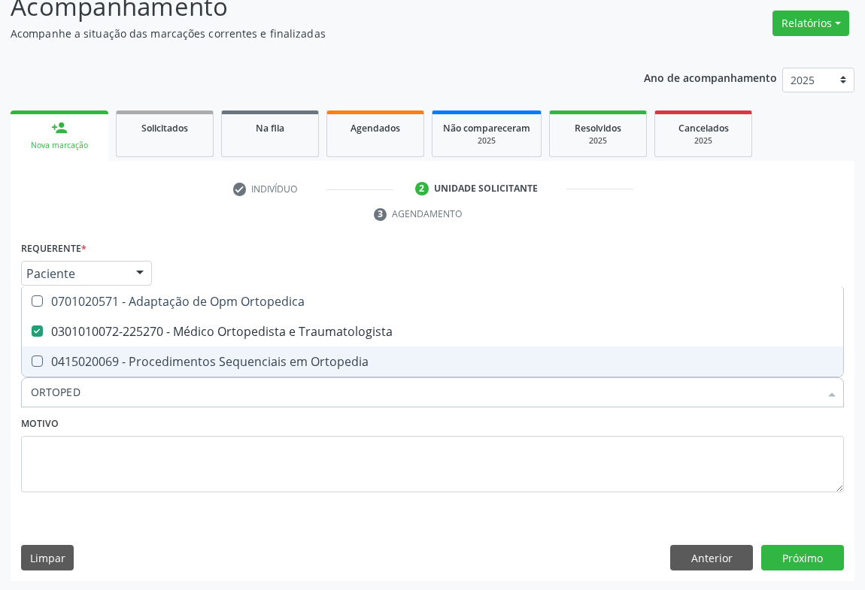
type input "ORTOPED"
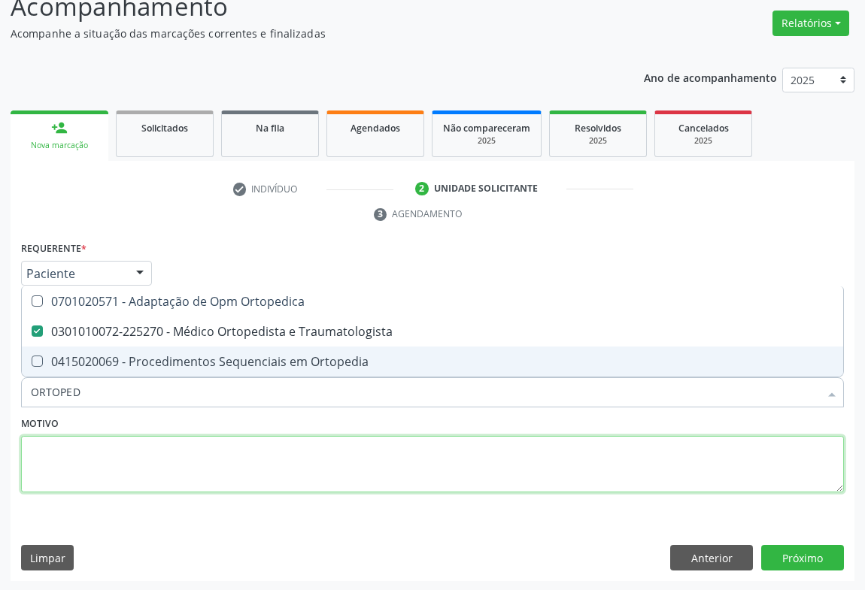
click at [211, 451] on textarea at bounding box center [432, 464] width 823 height 57
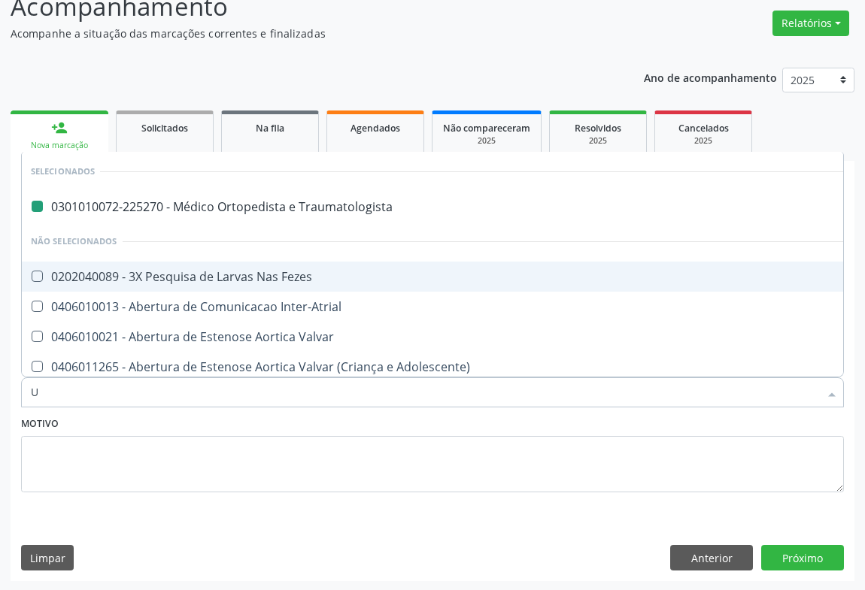
type input "US"
checkbox Traumatologista "false"
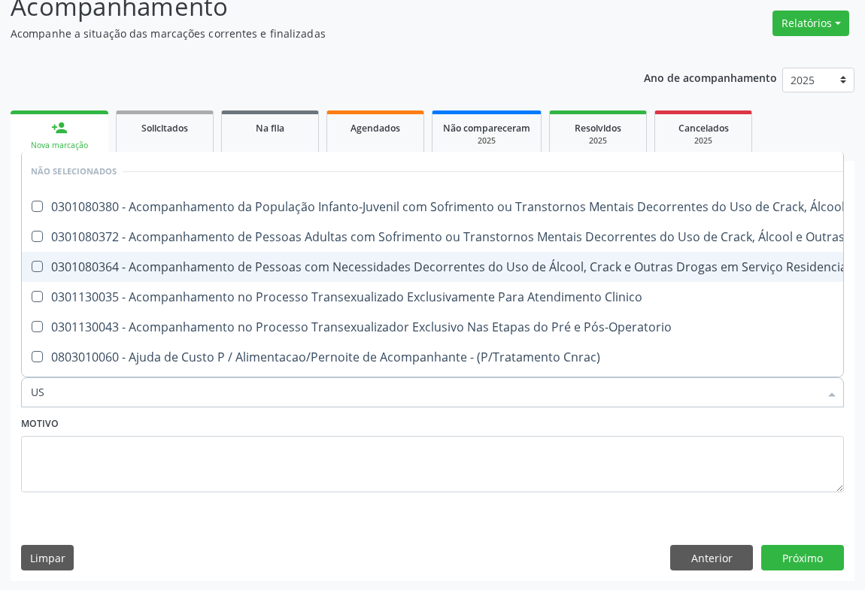
type input "USG"
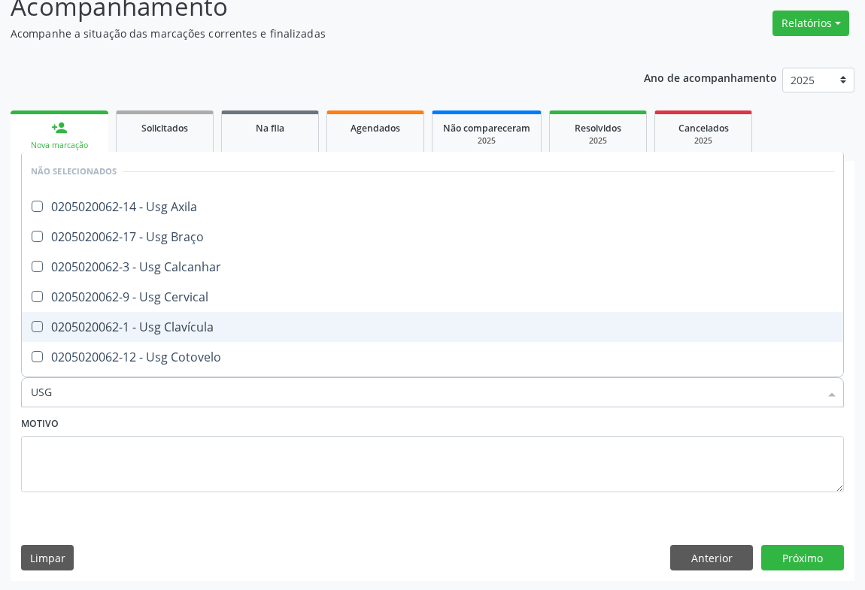
scroll to position [273, 0]
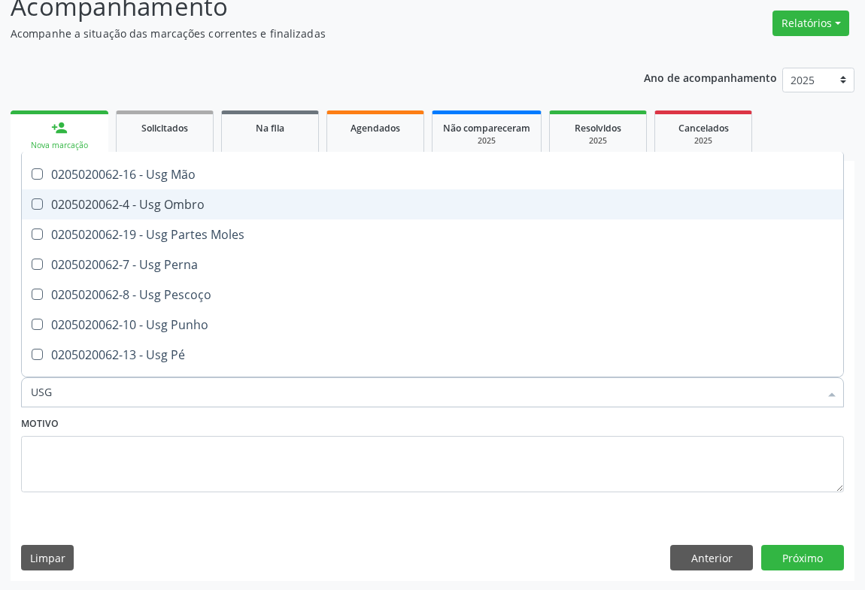
click at [177, 206] on div "0205020062-4 - Usg Ombro" at bounding box center [432, 205] width 803 height 12
checkbox Ombro "true"
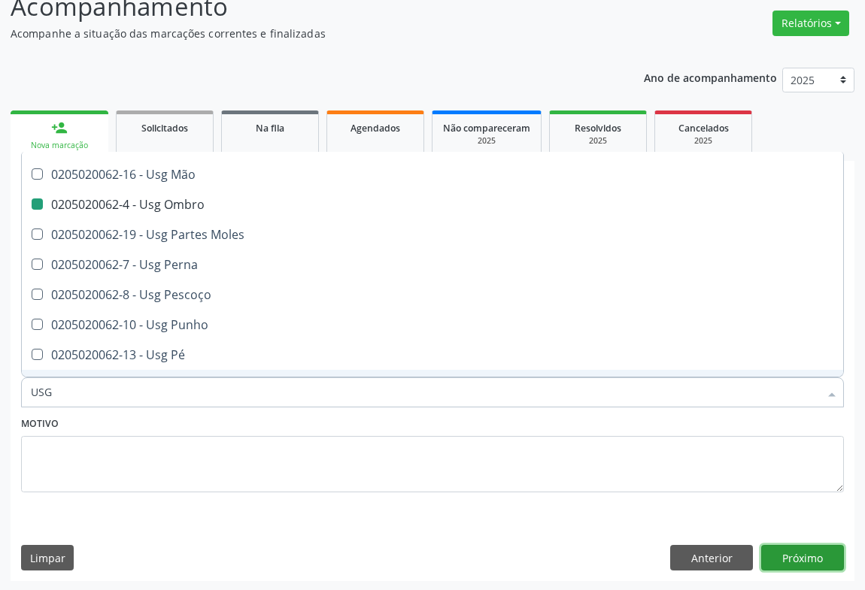
click at [793, 551] on button "Próximo" at bounding box center [802, 558] width 83 height 26
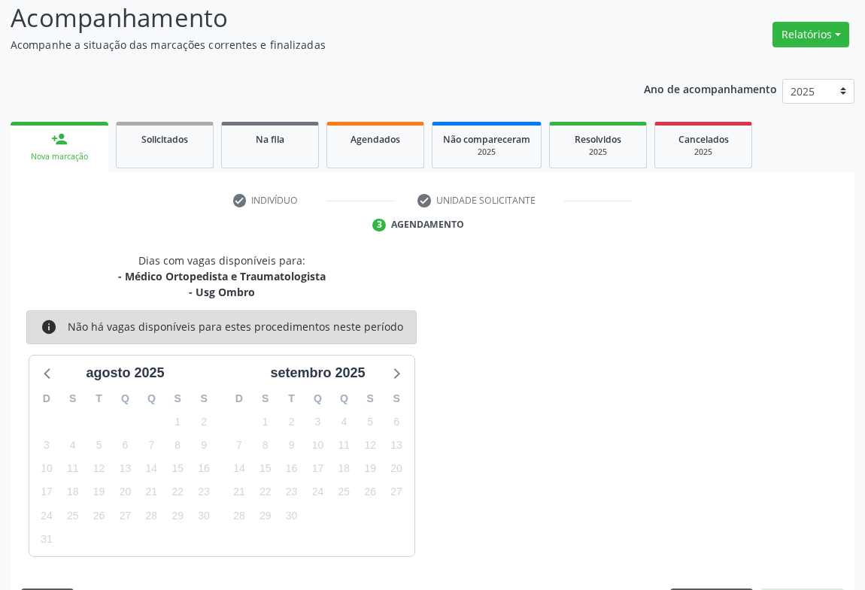
scroll to position [114, 0]
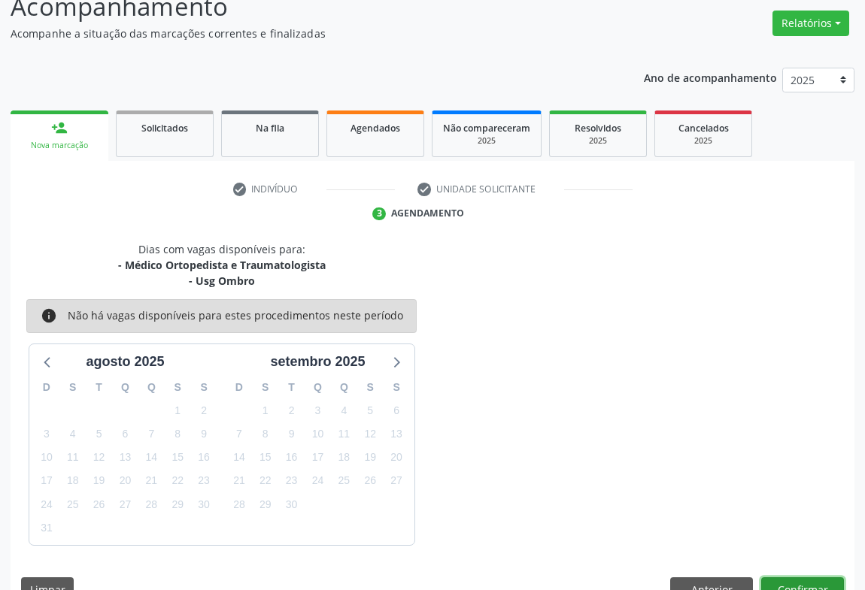
click at [766, 578] on button "Confirmar" at bounding box center [802, 591] width 83 height 26
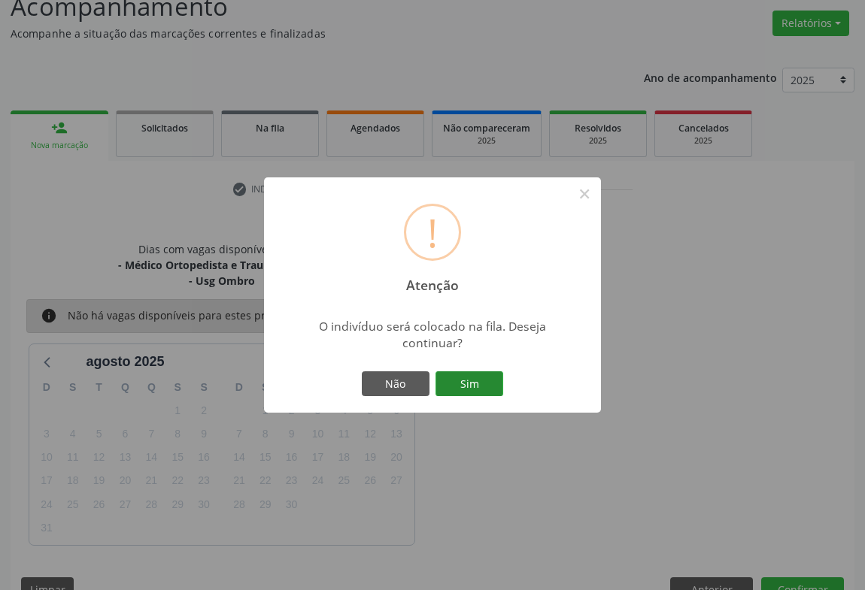
click at [481, 378] on button "Sim" at bounding box center [469, 385] width 68 height 26
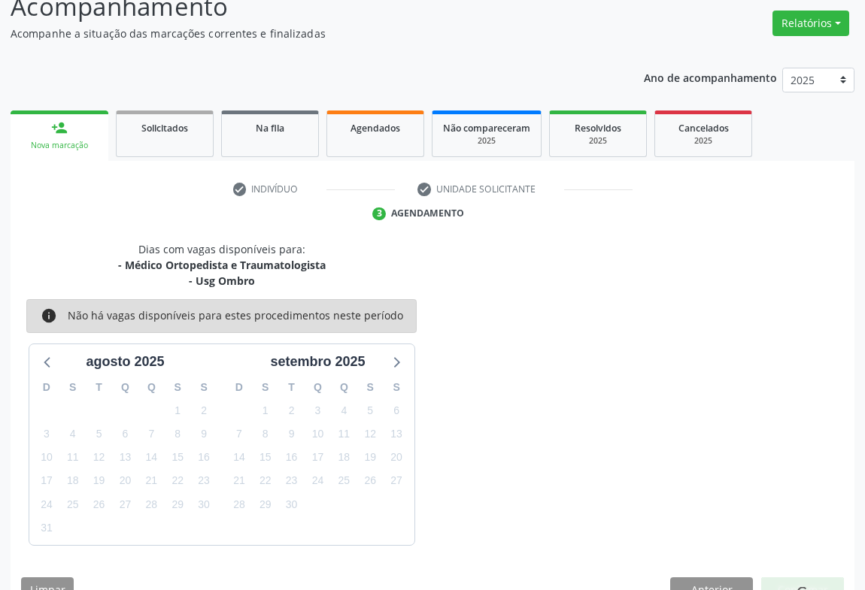
scroll to position [0, 0]
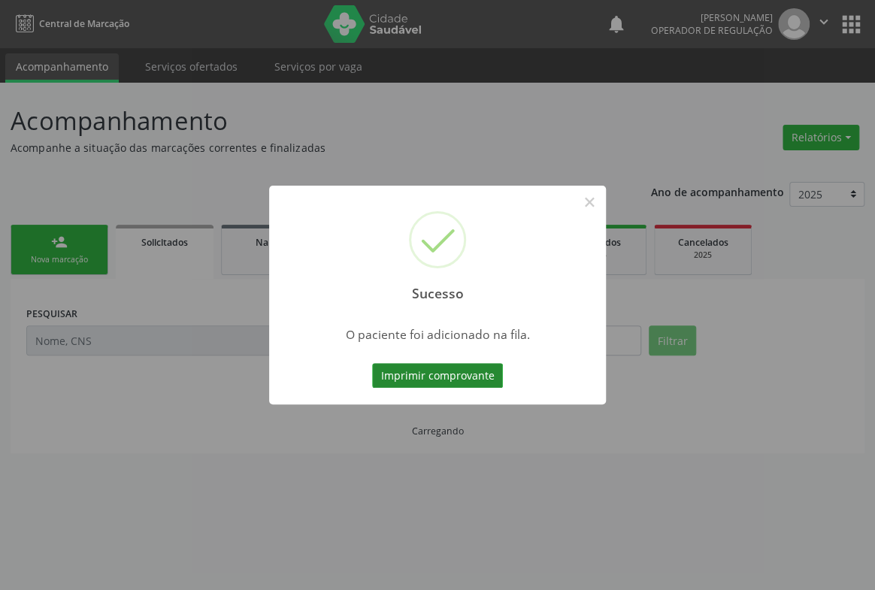
click at [415, 369] on button "Imprimir comprovante" at bounding box center [437, 376] width 131 height 26
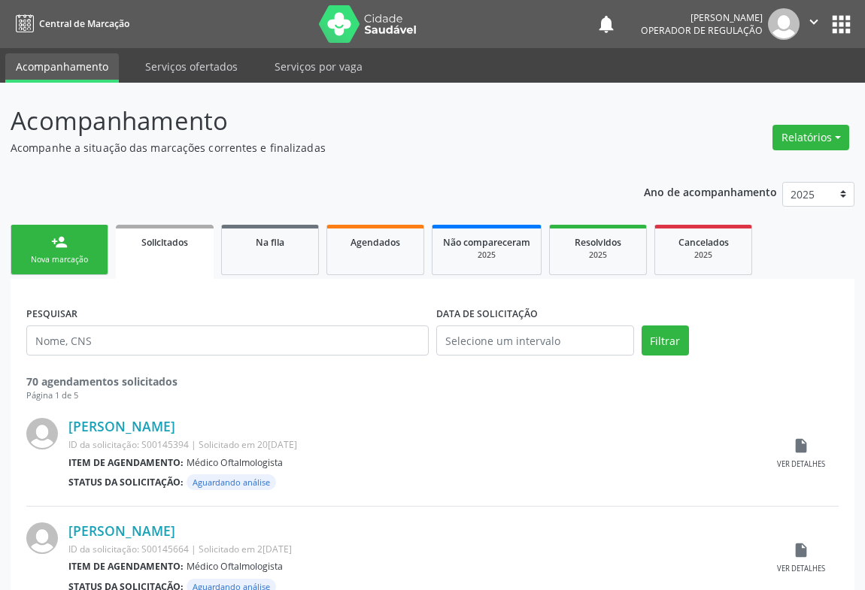
click at [811, 28] on icon "" at bounding box center [813, 22] width 17 height 17
click at [787, 90] on link "Sair" at bounding box center [776, 91] width 104 height 21
